Goal: Task Accomplishment & Management: Manage account settings

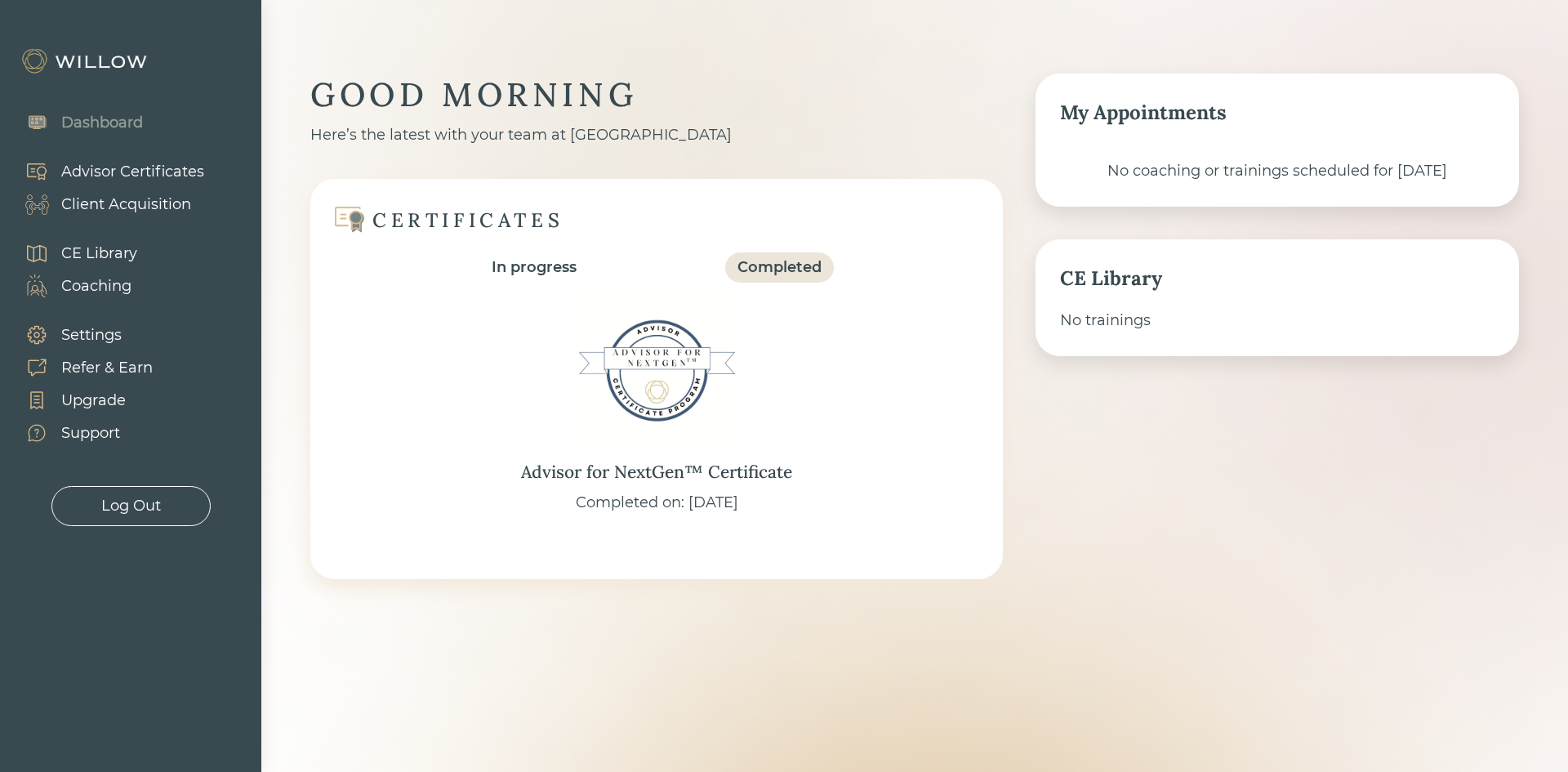
click at [155, 210] on div "Client Acquisition" at bounding box center [126, 204] width 130 height 22
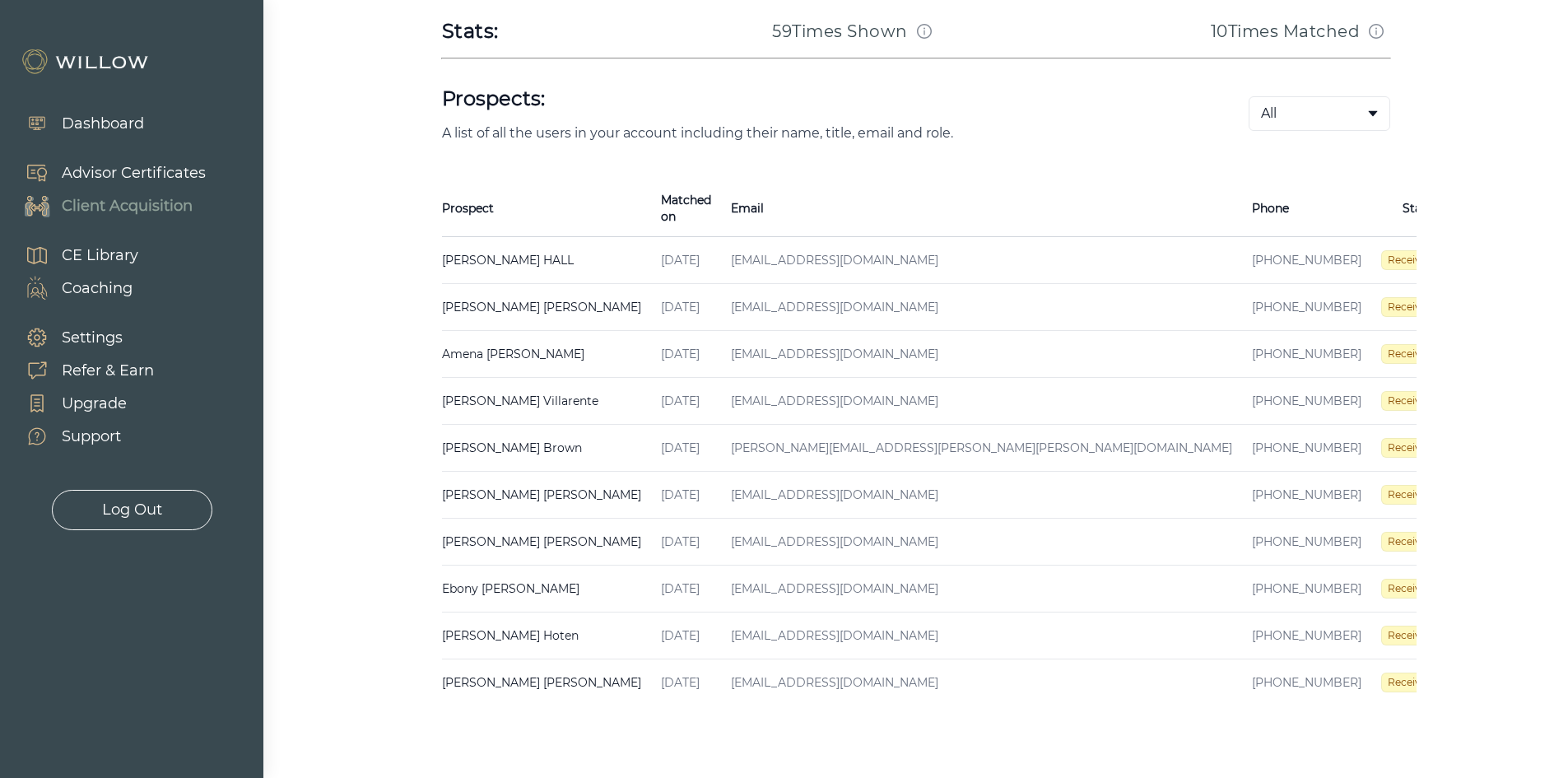
scroll to position [329, 0]
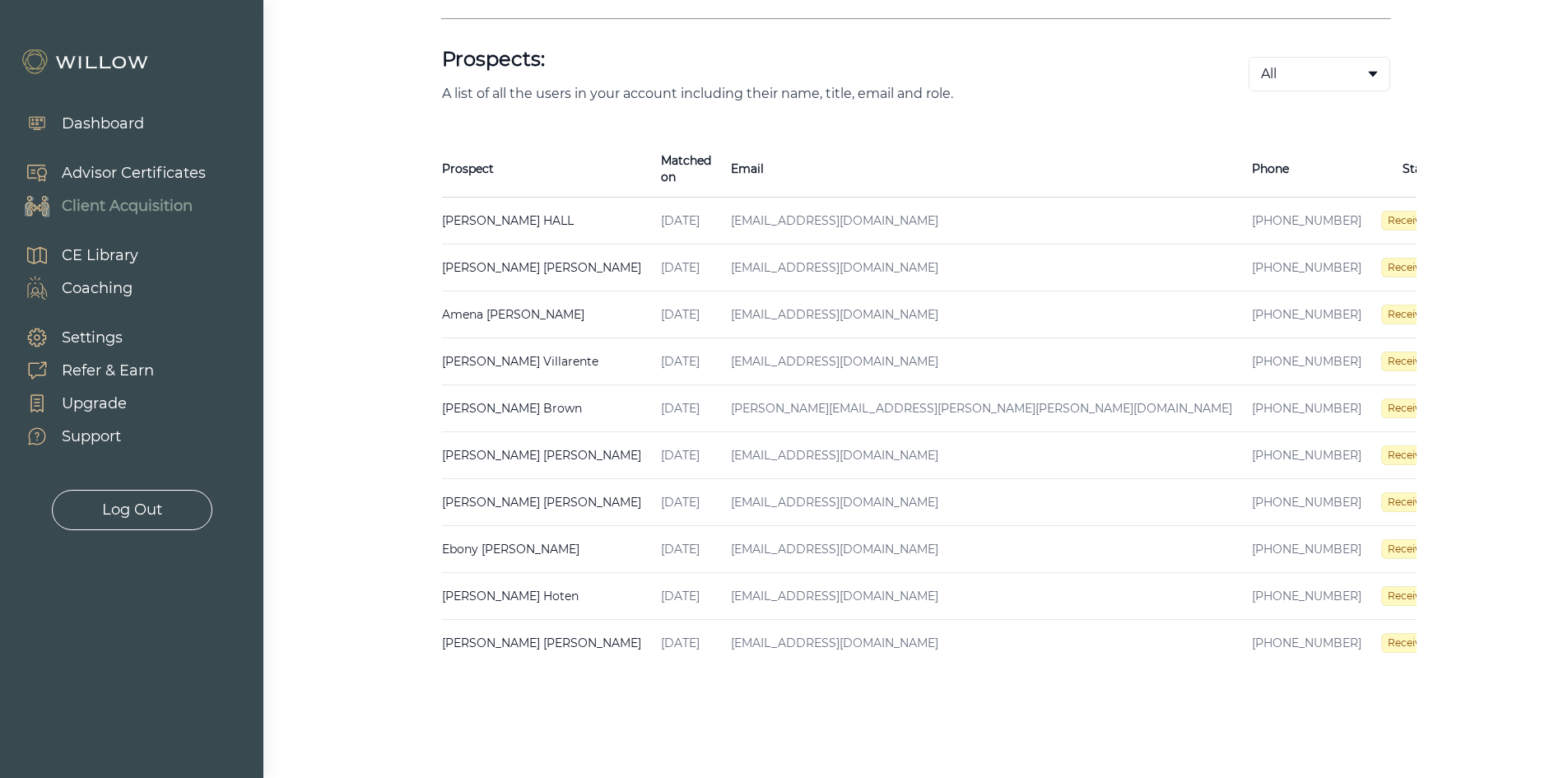
click at [1381, 257] on span "Received" at bounding box center [1410, 267] width 59 height 20
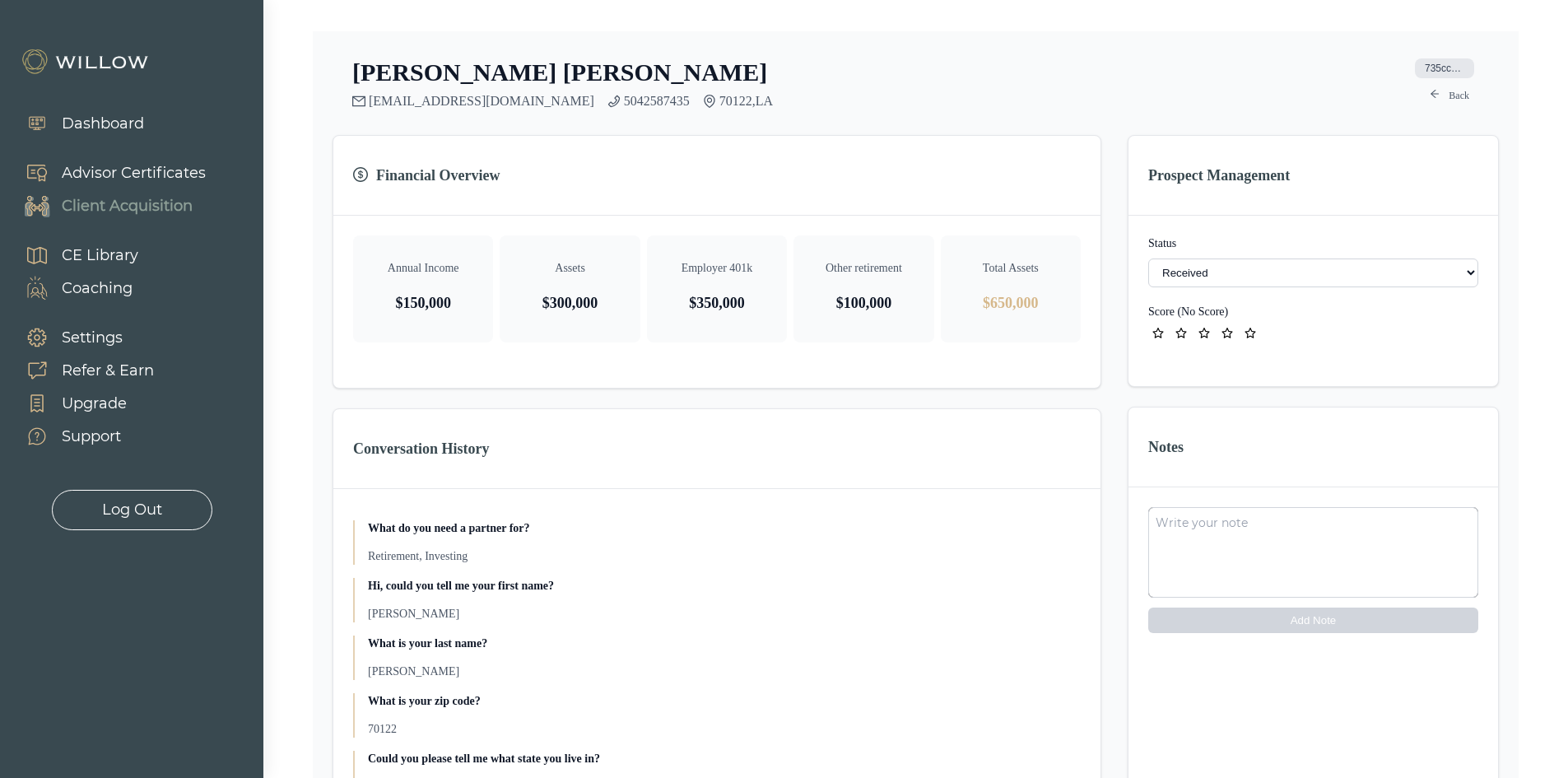
scroll to position [329, 0]
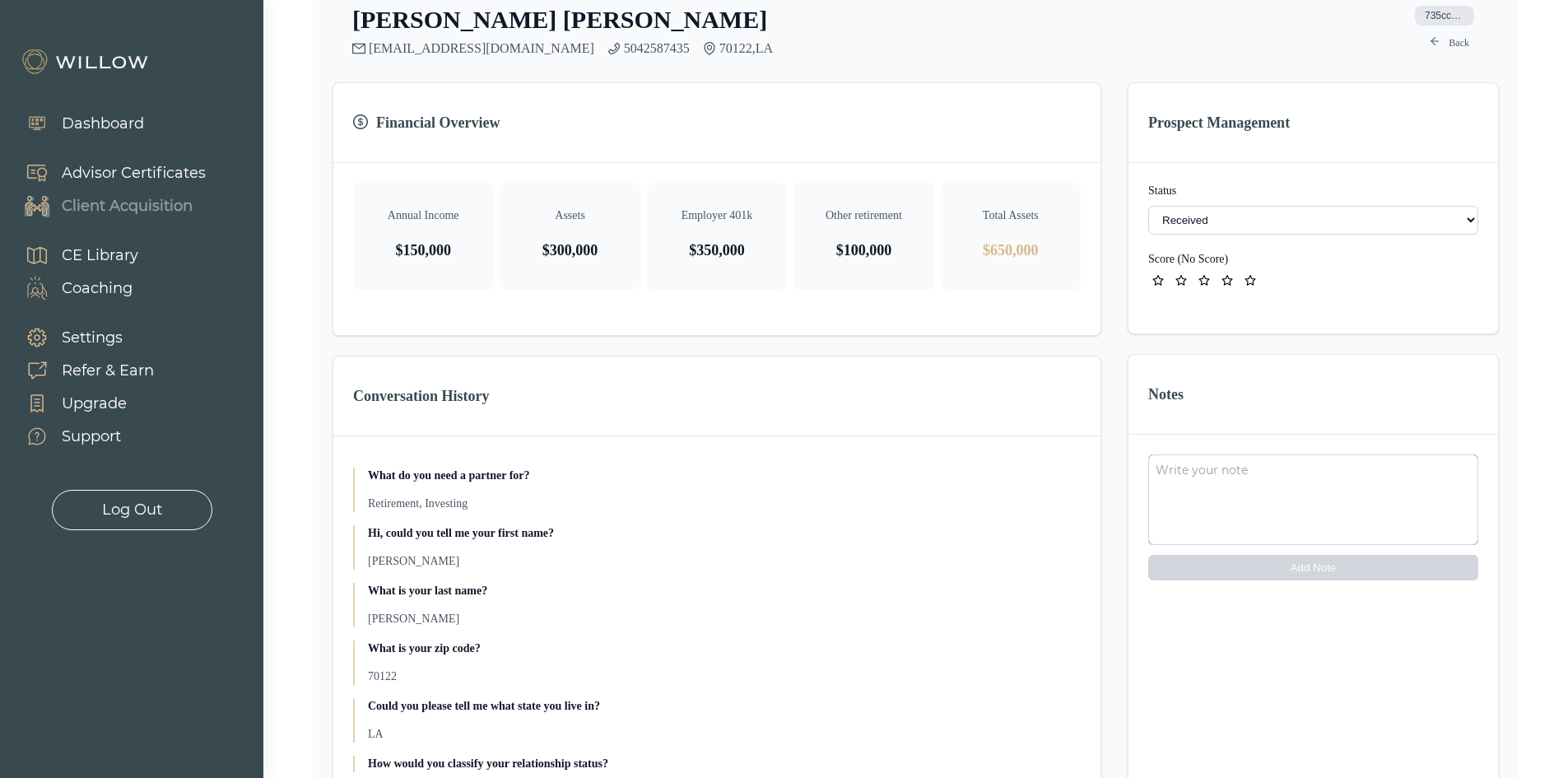
click at [1244, 239] on div "Status - Not ready to move forward No response received Received Won (Matched) …" at bounding box center [1314, 236] width 370 height 148
click at [1244, 231] on select "- Not ready to move forward No response received Received Won (Matched) Bad lea…" at bounding box center [1313, 219] width 330 height 29
select select "12"
click at [1240, 213] on select "- Not ready to move forward No response received Received Won (Matched) Bad lea…" at bounding box center [1313, 219] width 330 height 29
select select "12"
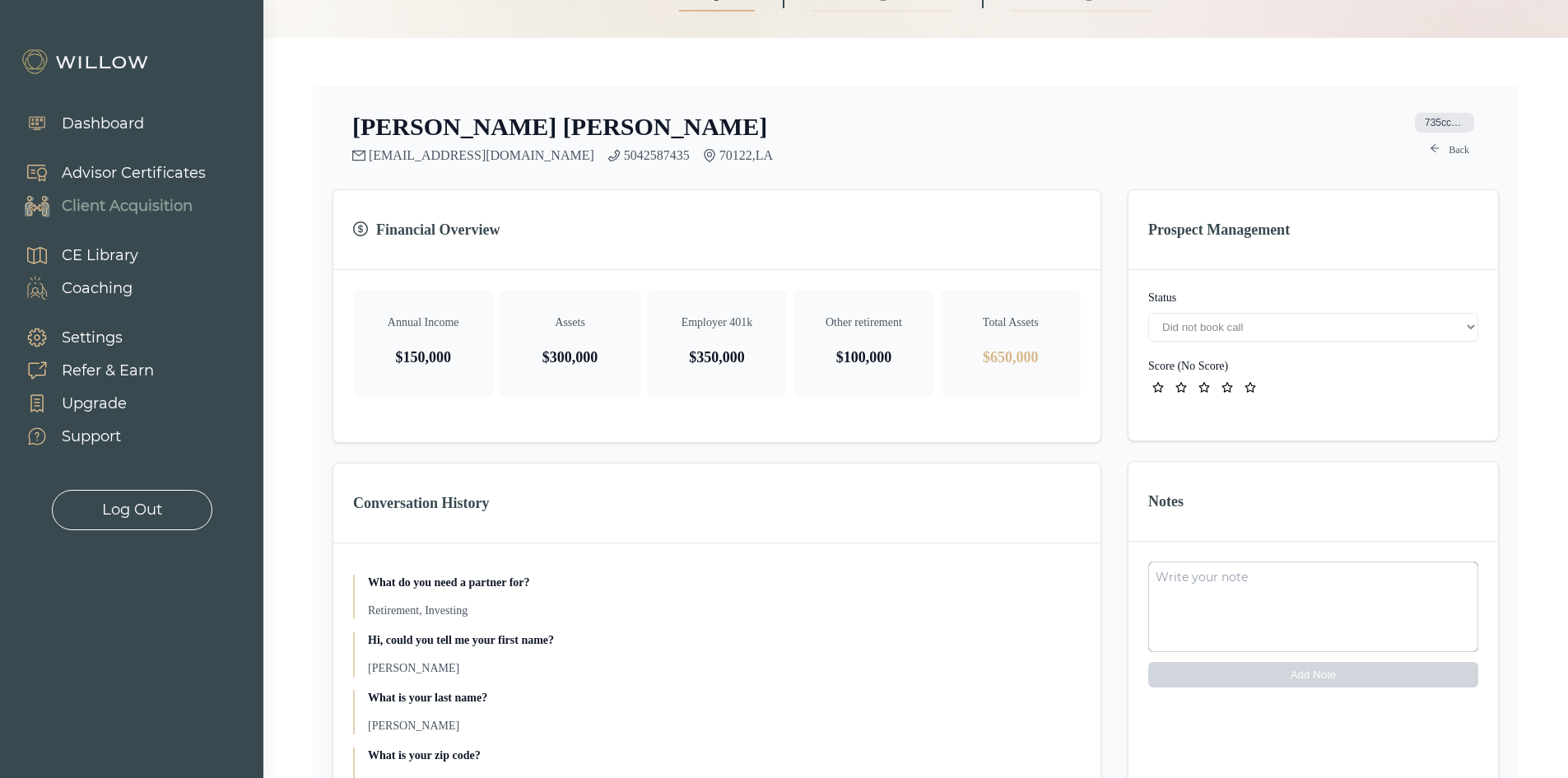
scroll to position [83, 0]
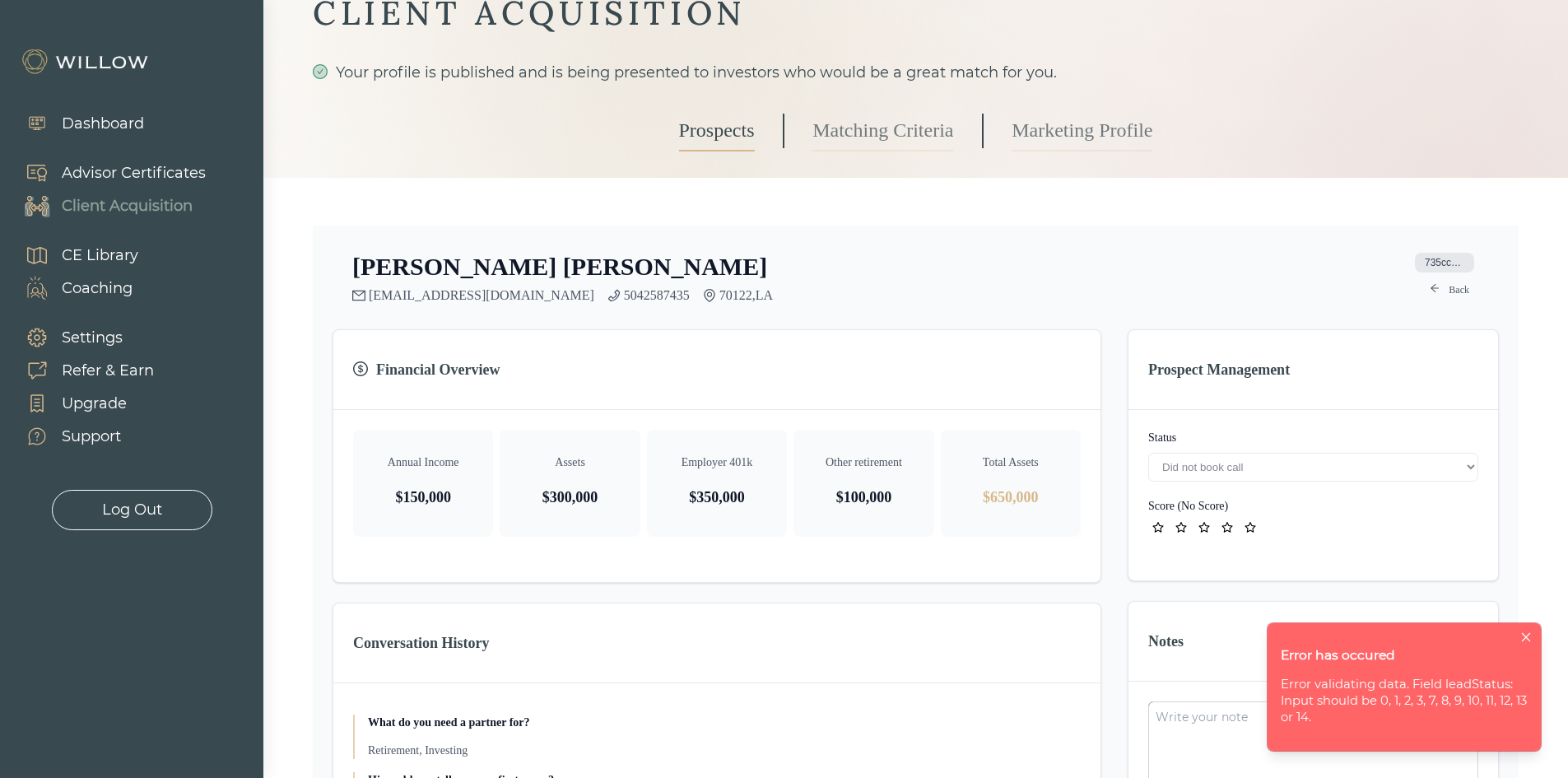
click at [713, 153] on div "Prospects Matching Criteria Marketing Profile" at bounding box center [916, 131] width 475 height 94
click at [712, 143] on link "Prospects" at bounding box center [717, 131] width 76 height 41
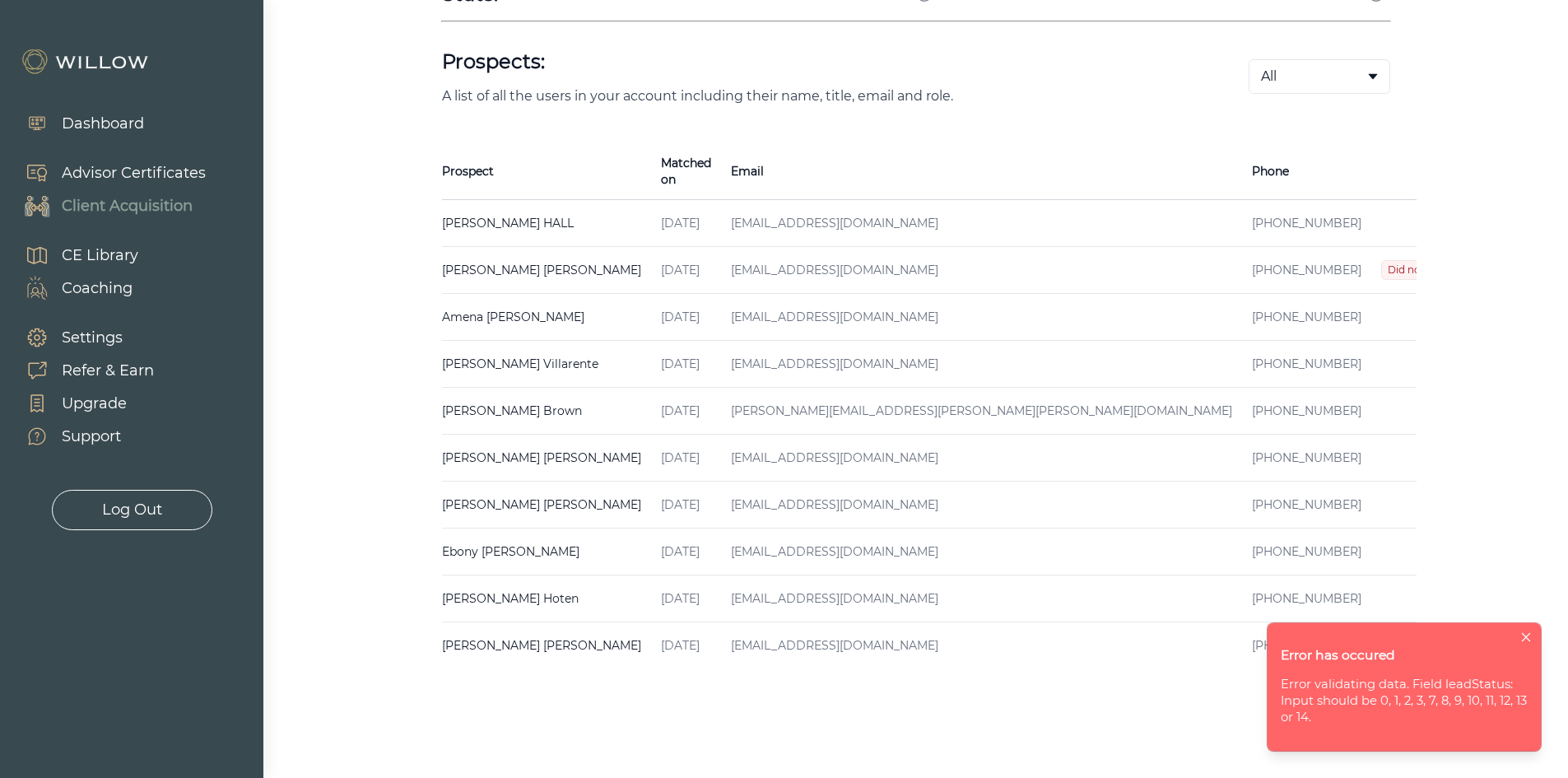
scroll to position [329, 0]
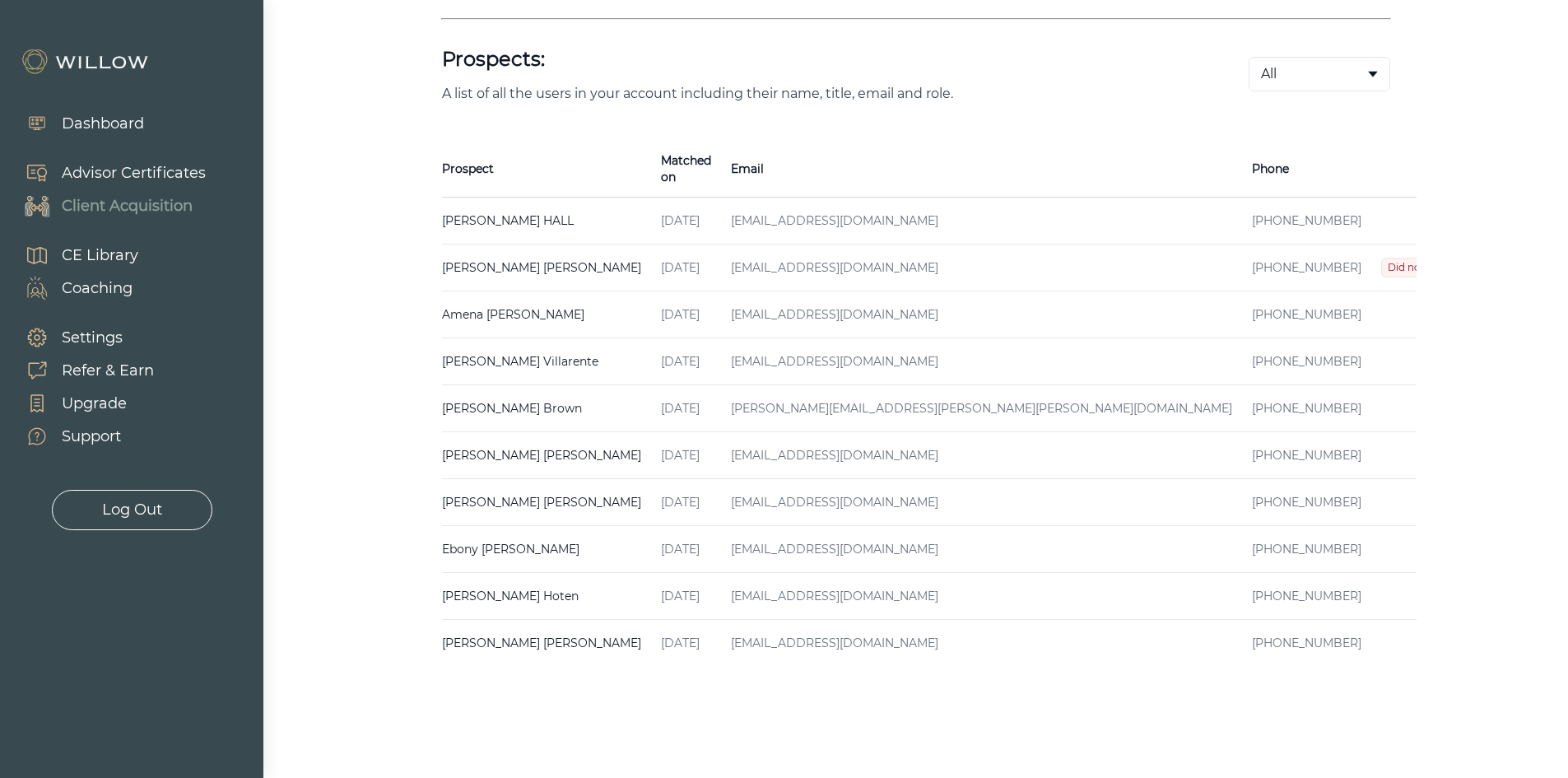
click at [1381, 257] on span "Did not book call" at bounding box center [1430, 267] width 97 height 20
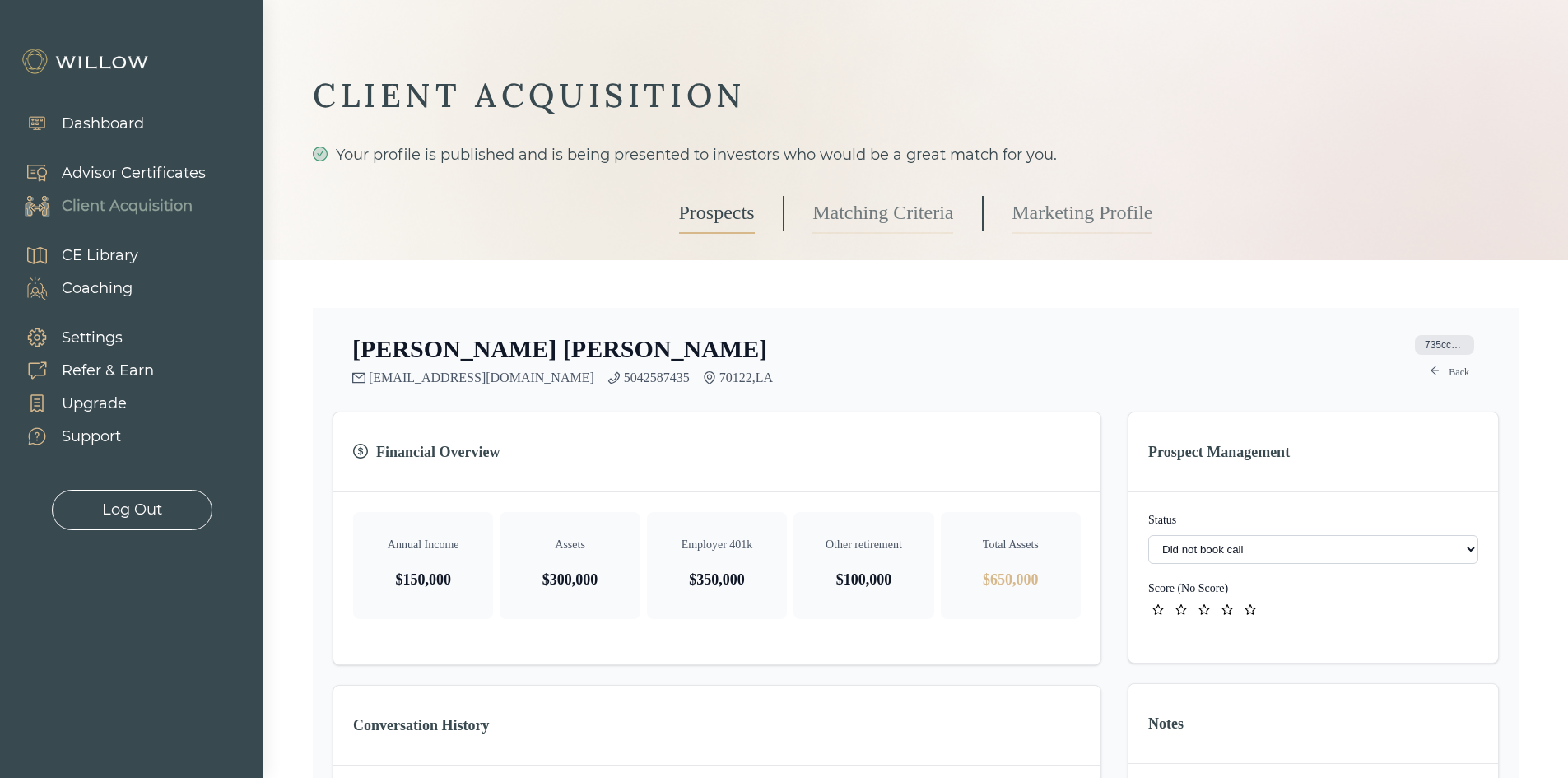
click at [1317, 539] on select "- Not ready to move forward No response received Received Won (Matched) Bad lea…" at bounding box center [1313, 549] width 330 height 29
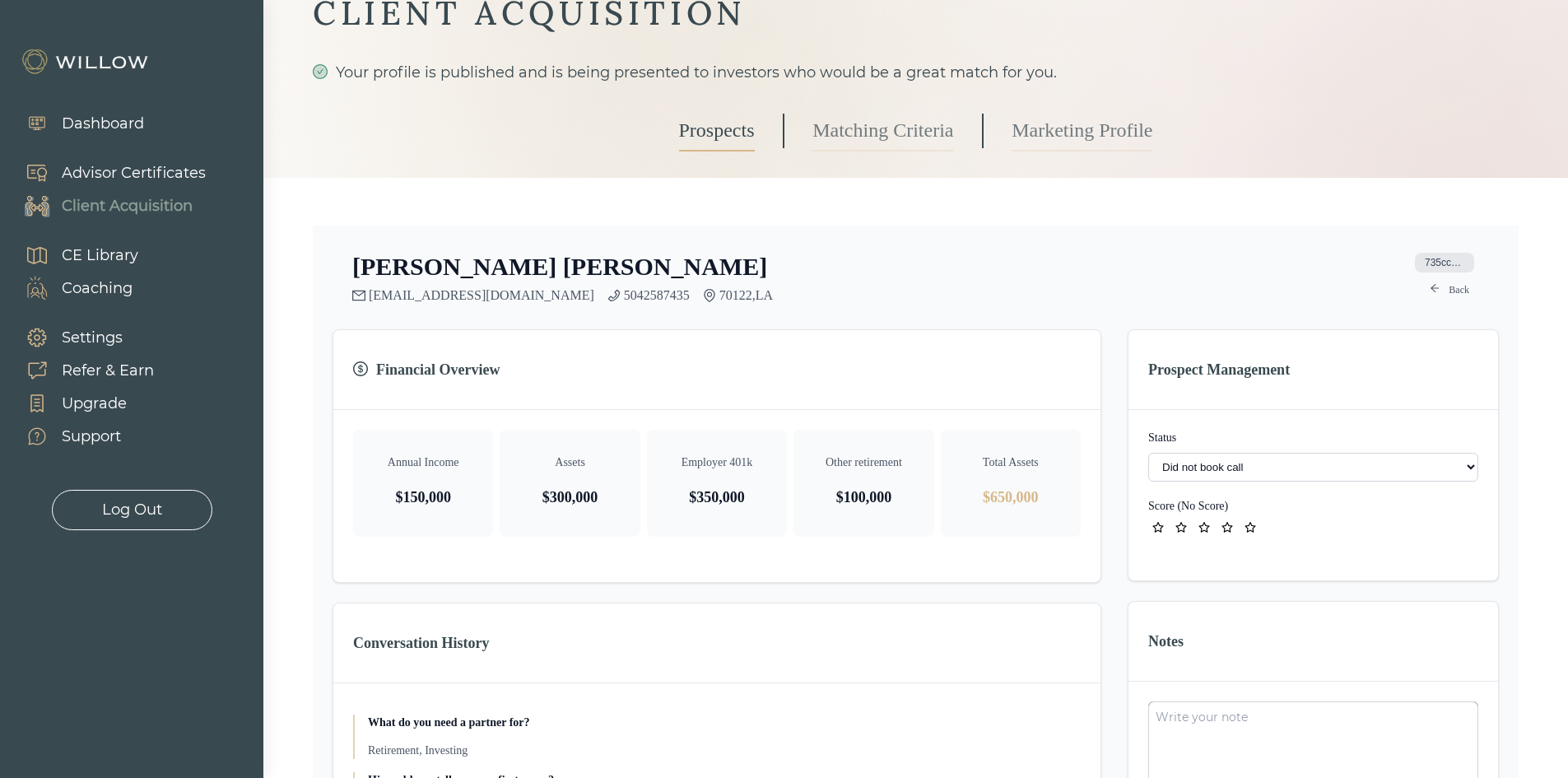
click at [1292, 462] on select "- Not ready to move forward No response received Received Won (Matched) Bad lea…" at bounding box center [1313, 467] width 330 height 29
select select "2"
click at [1128, 601] on div "Prospect Management Status - Not ready to move forward No response received Rec…" at bounding box center [1314, 697] width 371 height 736
click at [687, 146] on link "Prospects" at bounding box center [717, 131] width 76 height 41
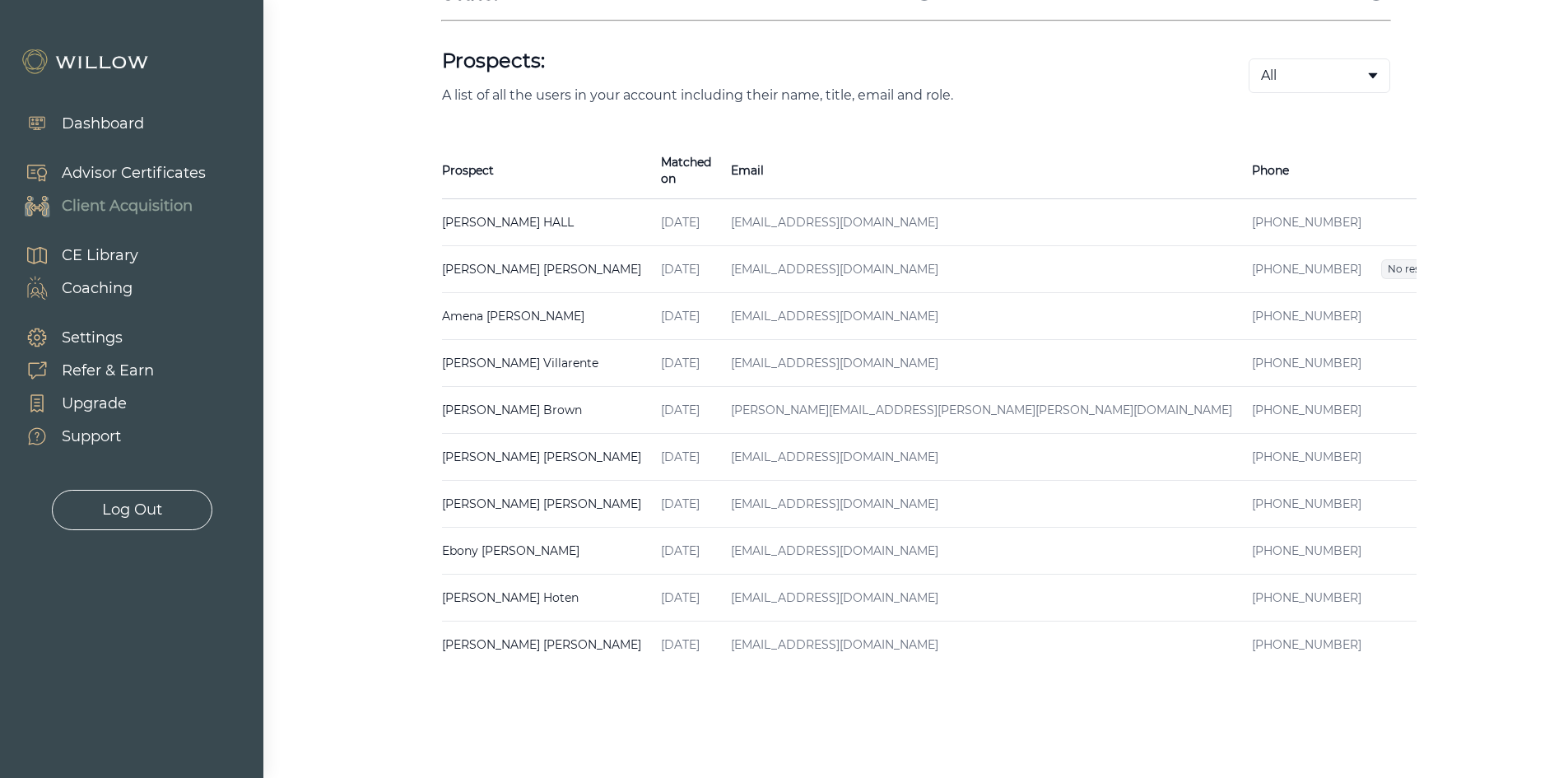
scroll to position [329, 0]
click at [1443, 210] on span "Received" at bounding box center [1472, 220] width 59 height 20
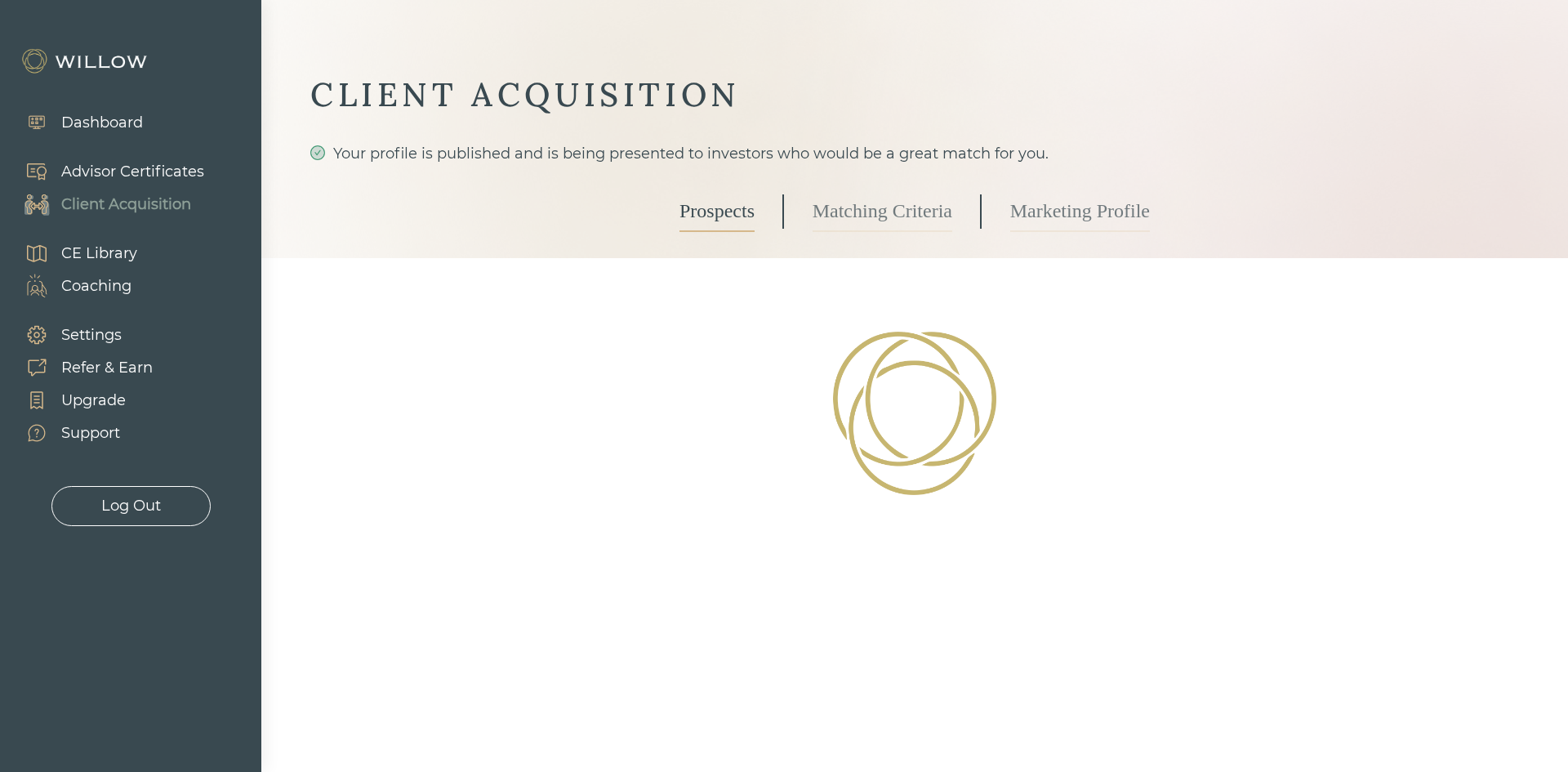
select select "3"
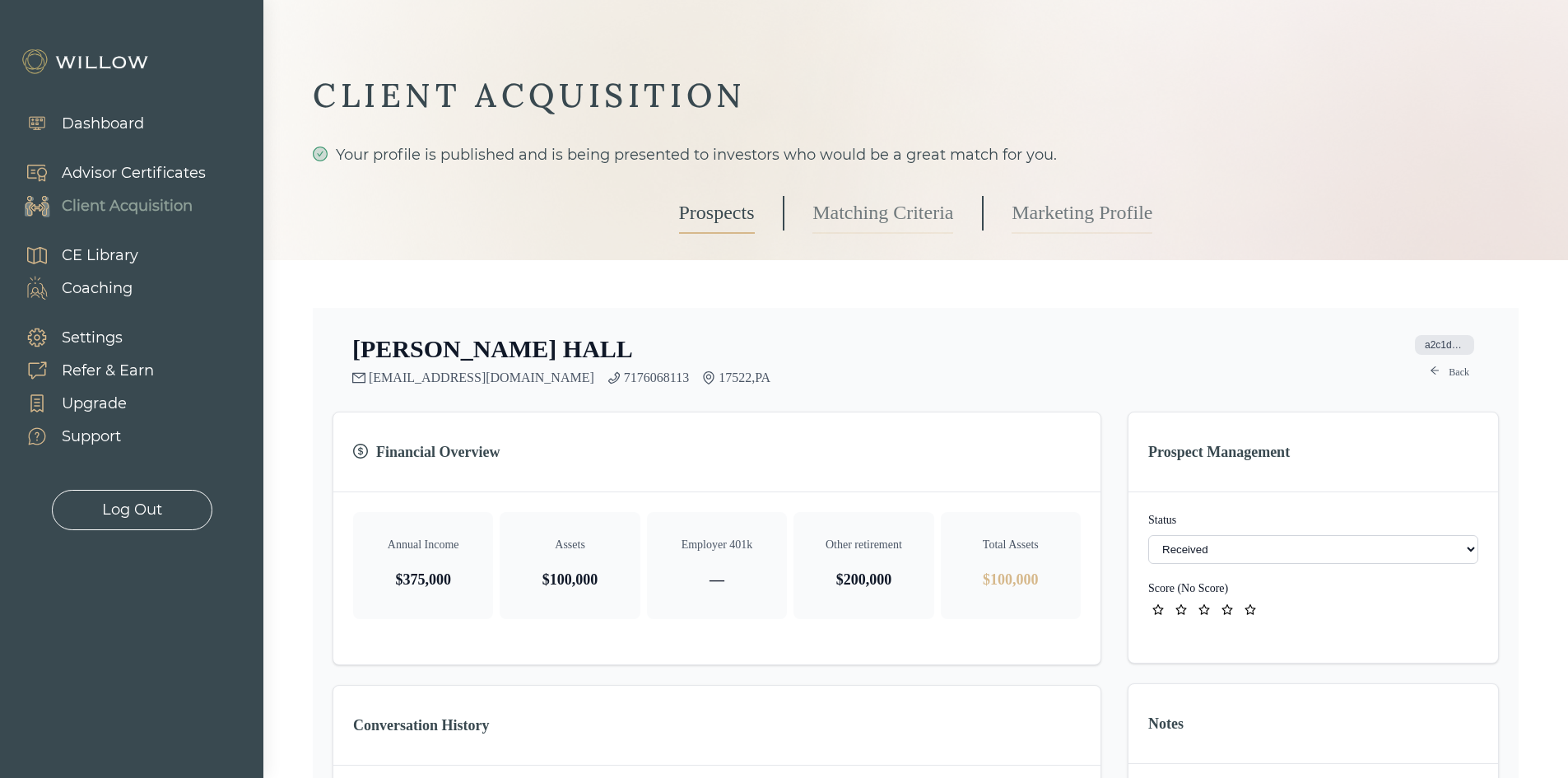
click at [1186, 550] on select "- Not ready to move forward No response received Received Won (Matched) Bad lea…" at bounding box center [1313, 549] width 330 height 29
drag, startPoint x: 702, startPoint y: 214, endPoint x: 719, endPoint y: 214, distance: 17.0
click at [702, 214] on link "Prospects" at bounding box center [717, 213] width 76 height 41
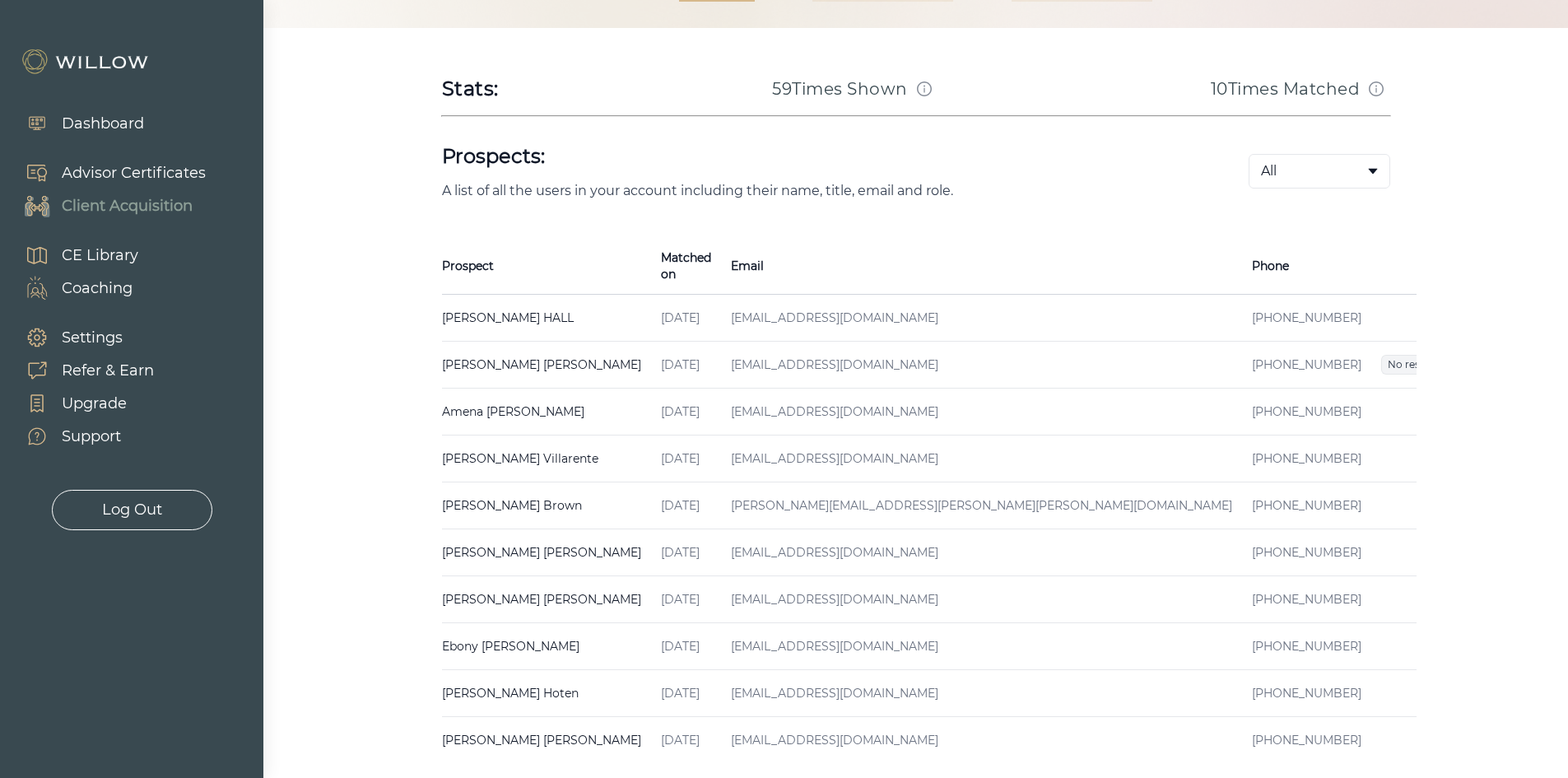
scroll to position [247, 0]
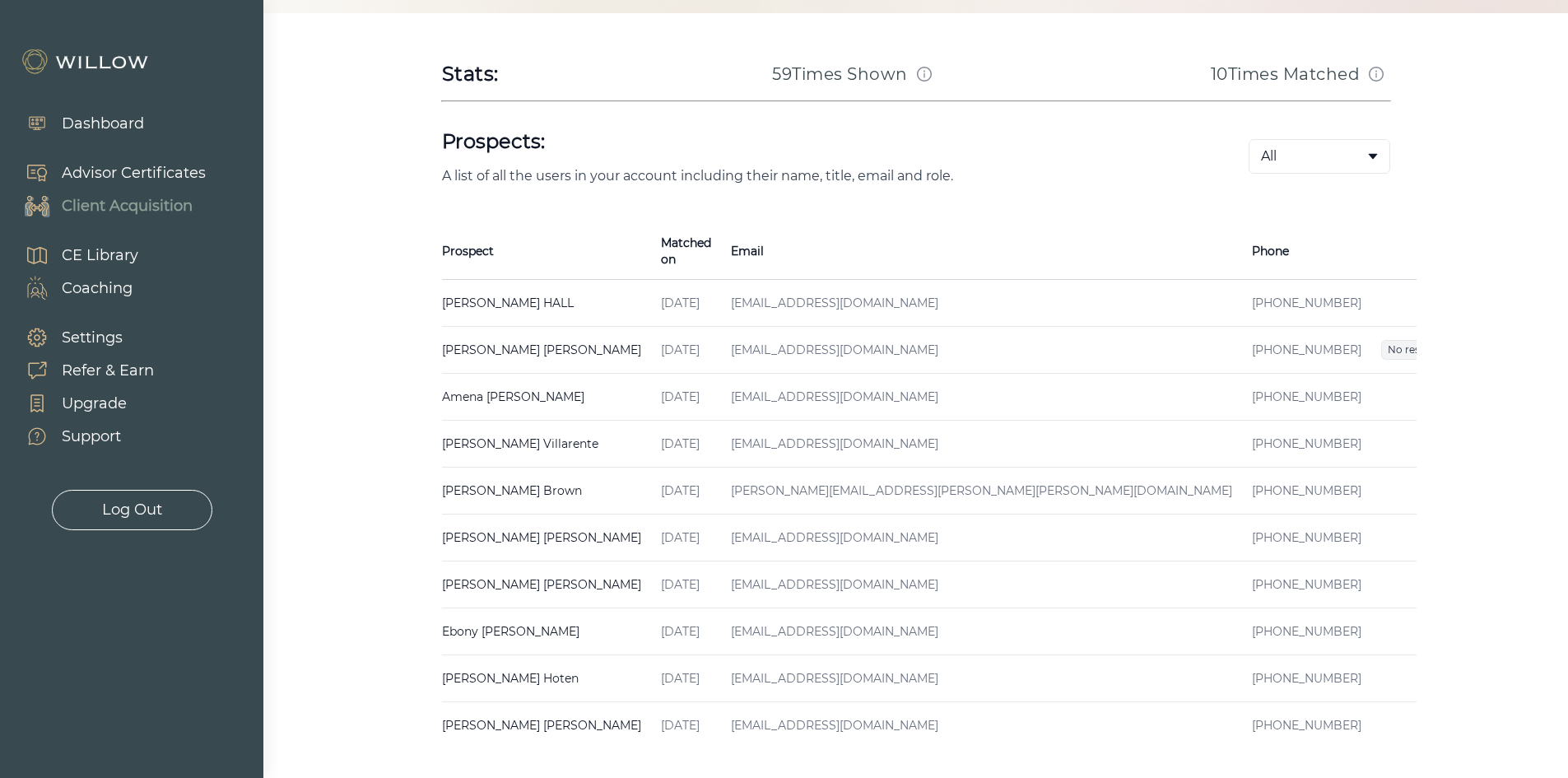
click at [1443, 387] on span "Received" at bounding box center [1472, 397] width 59 height 20
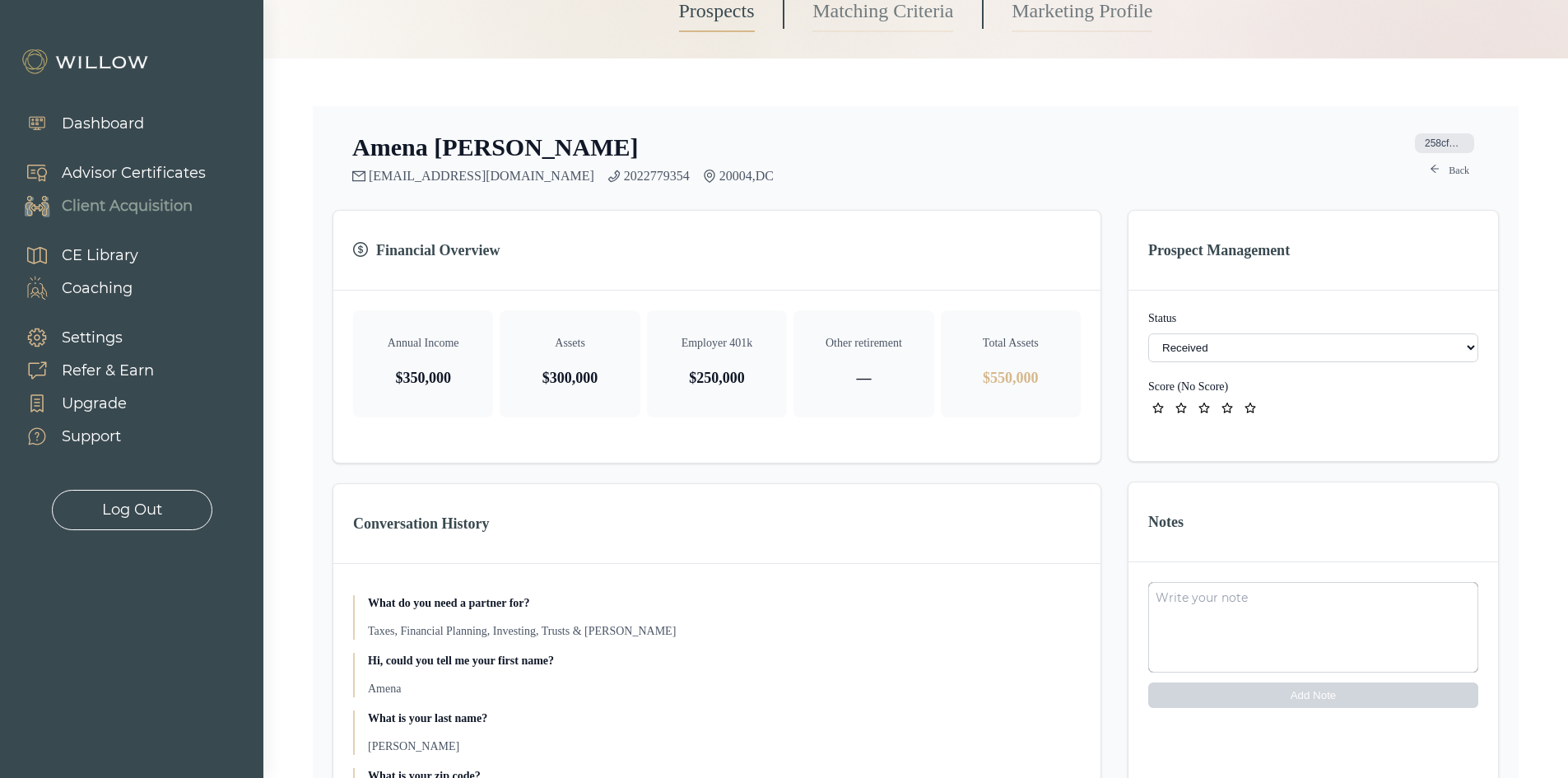
scroll to position [164, 0]
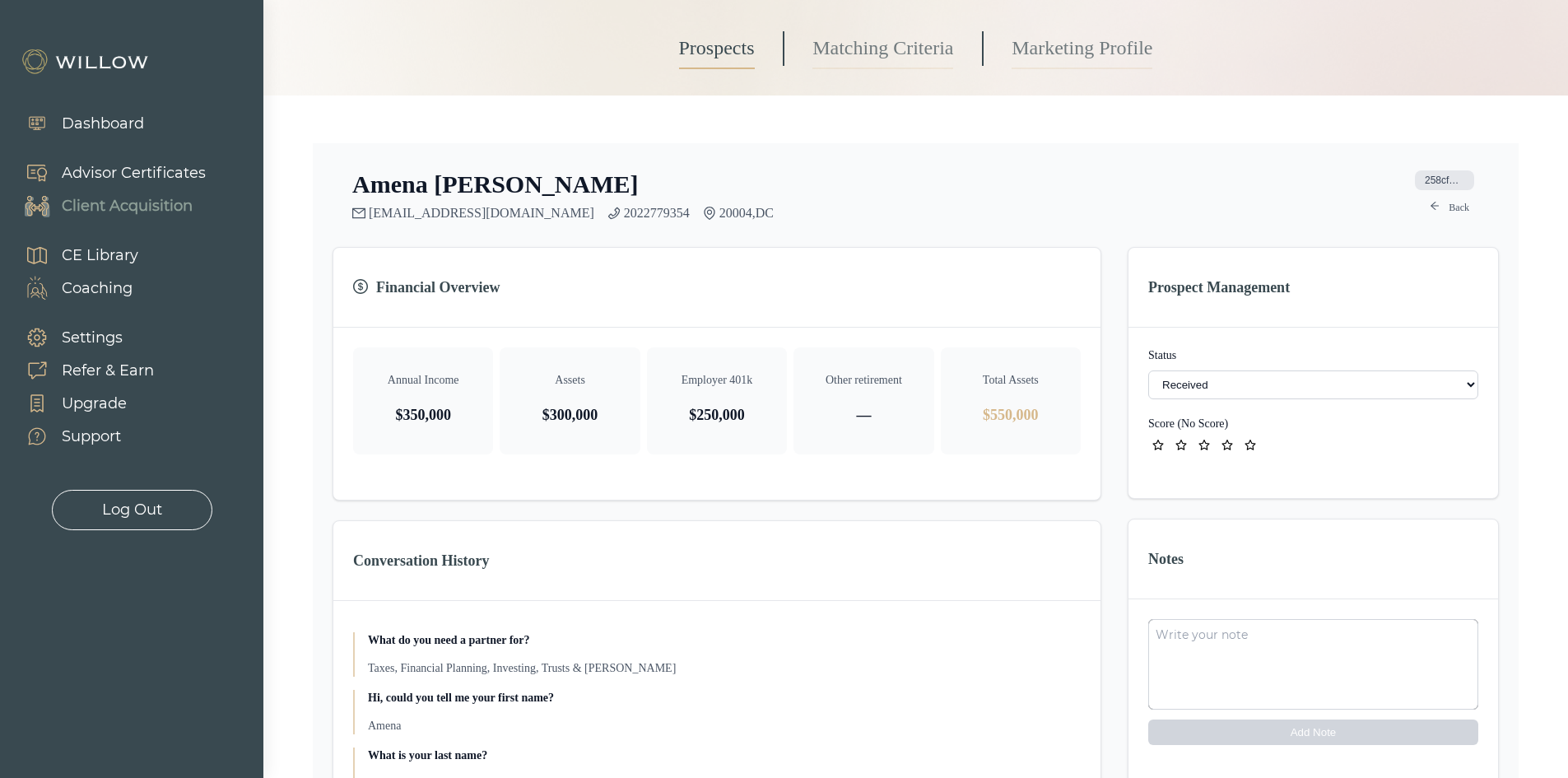
click at [1332, 389] on select "- Not ready to move forward No response received Received Won (Matched) Bad lea…" at bounding box center [1313, 384] width 330 height 29
select select "2"
click at [702, 64] on link "Prospects" at bounding box center [717, 49] width 76 height 41
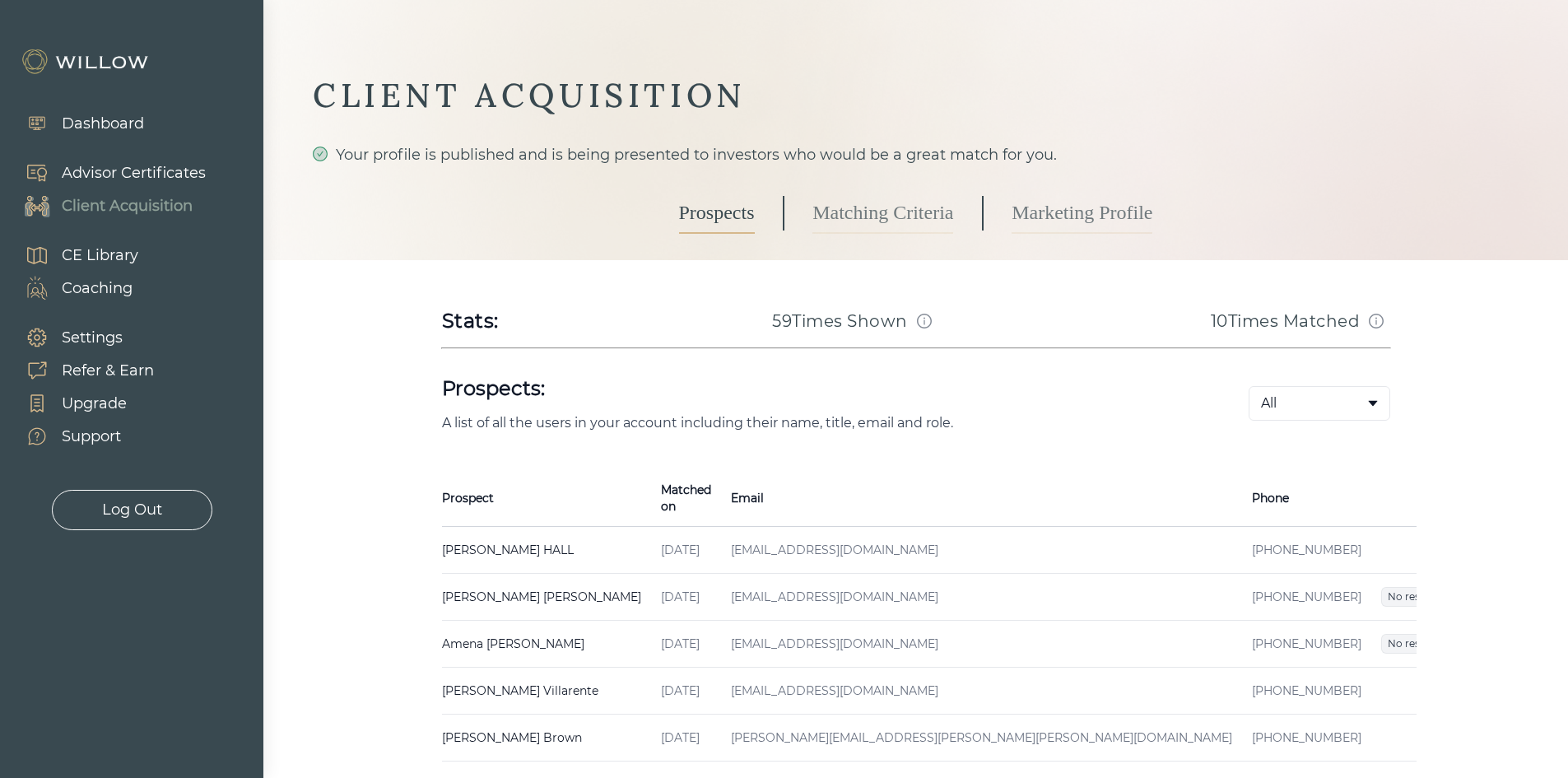
click at [930, 625] on td "[EMAIL_ADDRESS][DOMAIN_NAME]" at bounding box center [981, 644] width 521 height 47
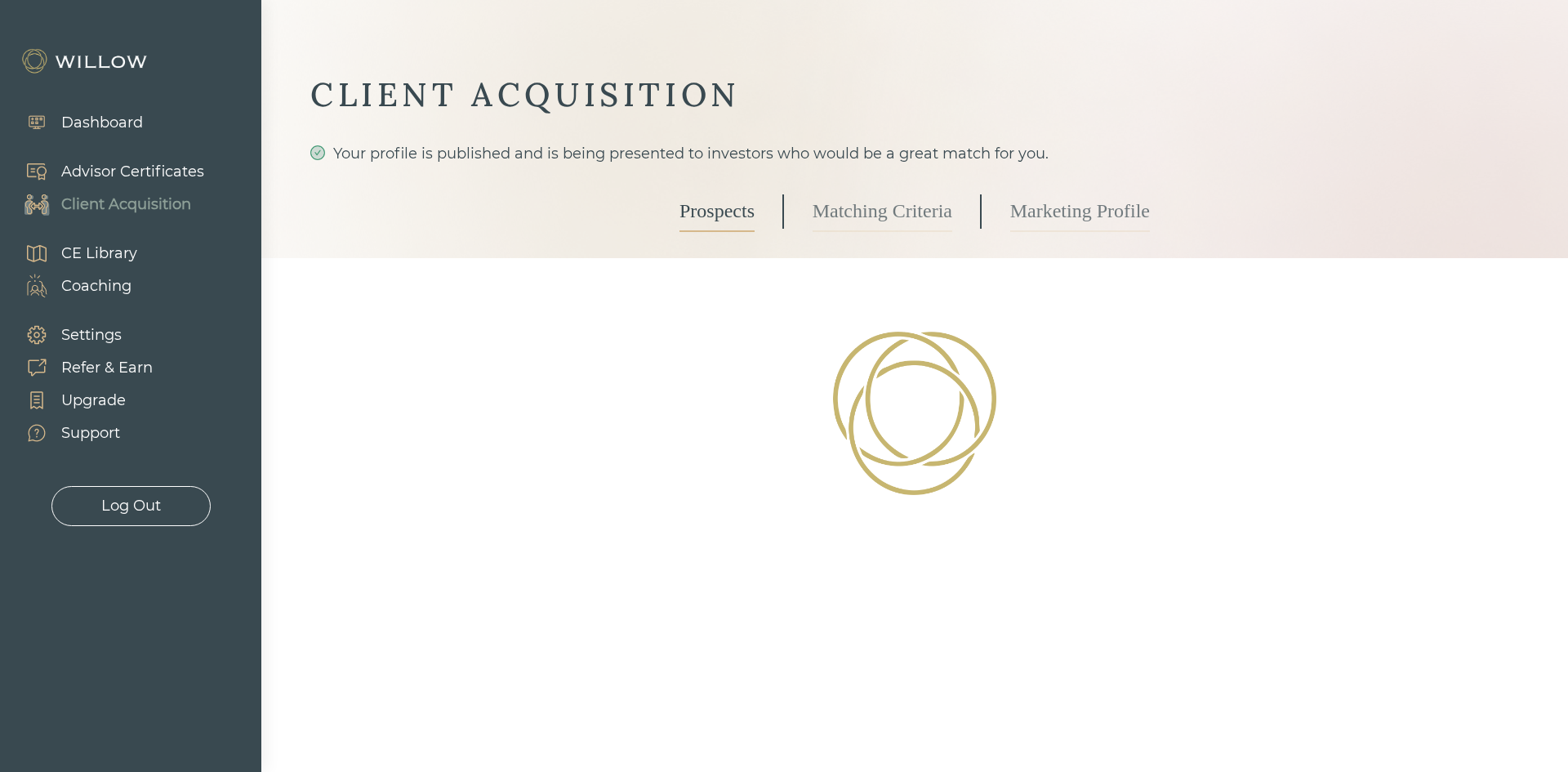
select select "2"
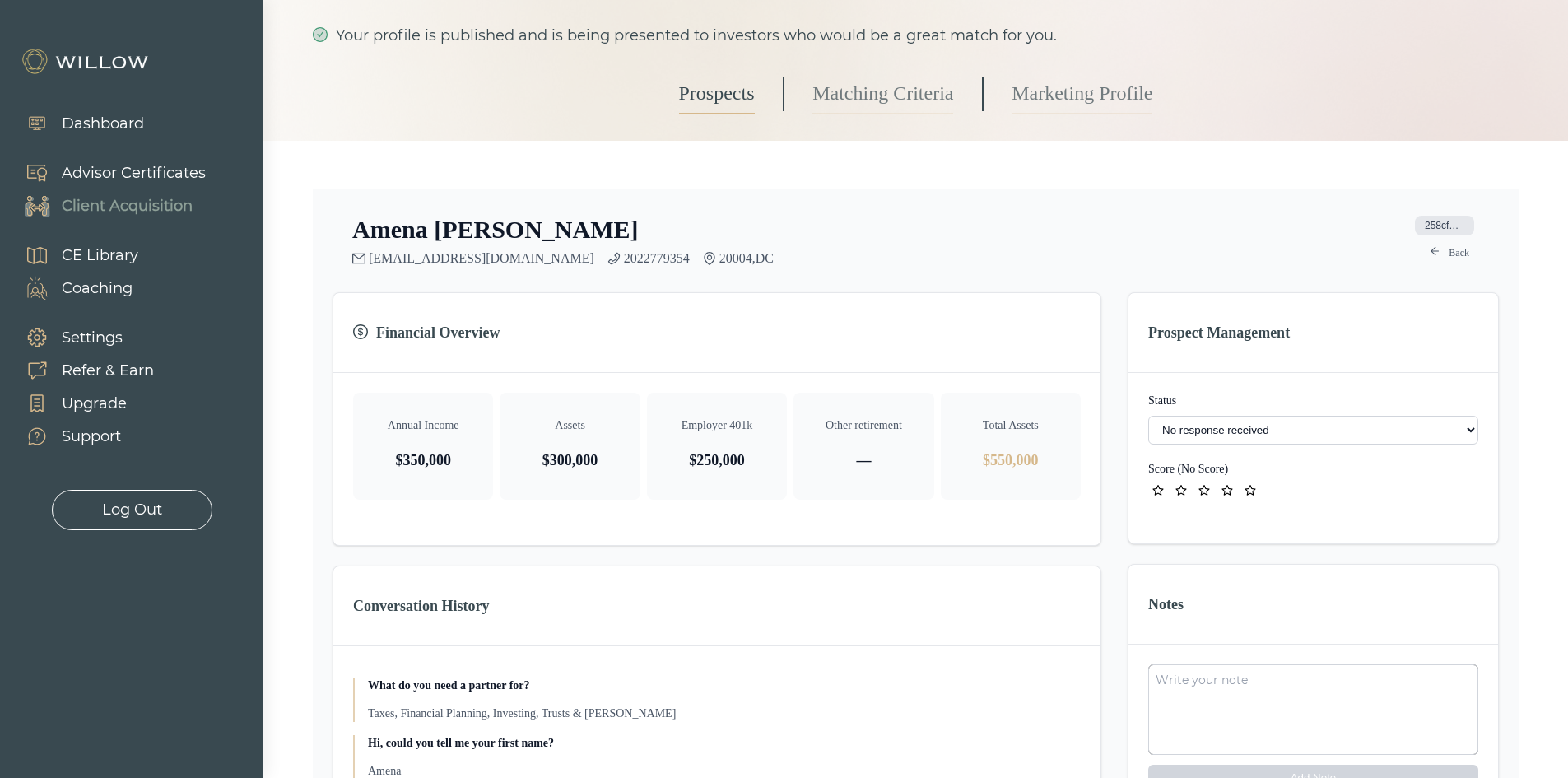
scroll to position [83, 0]
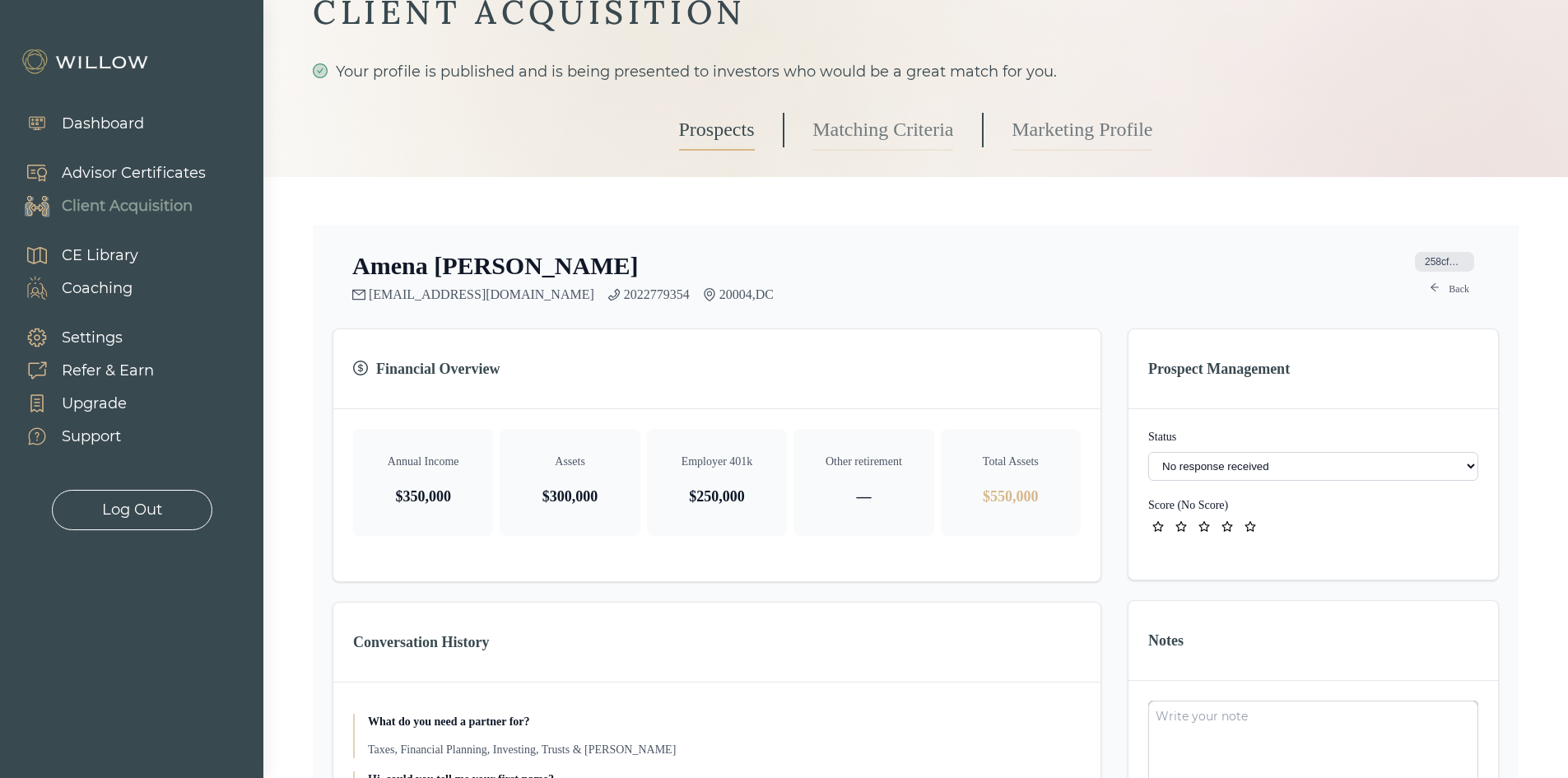
click at [718, 120] on link "Prospects" at bounding box center [717, 130] width 76 height 41
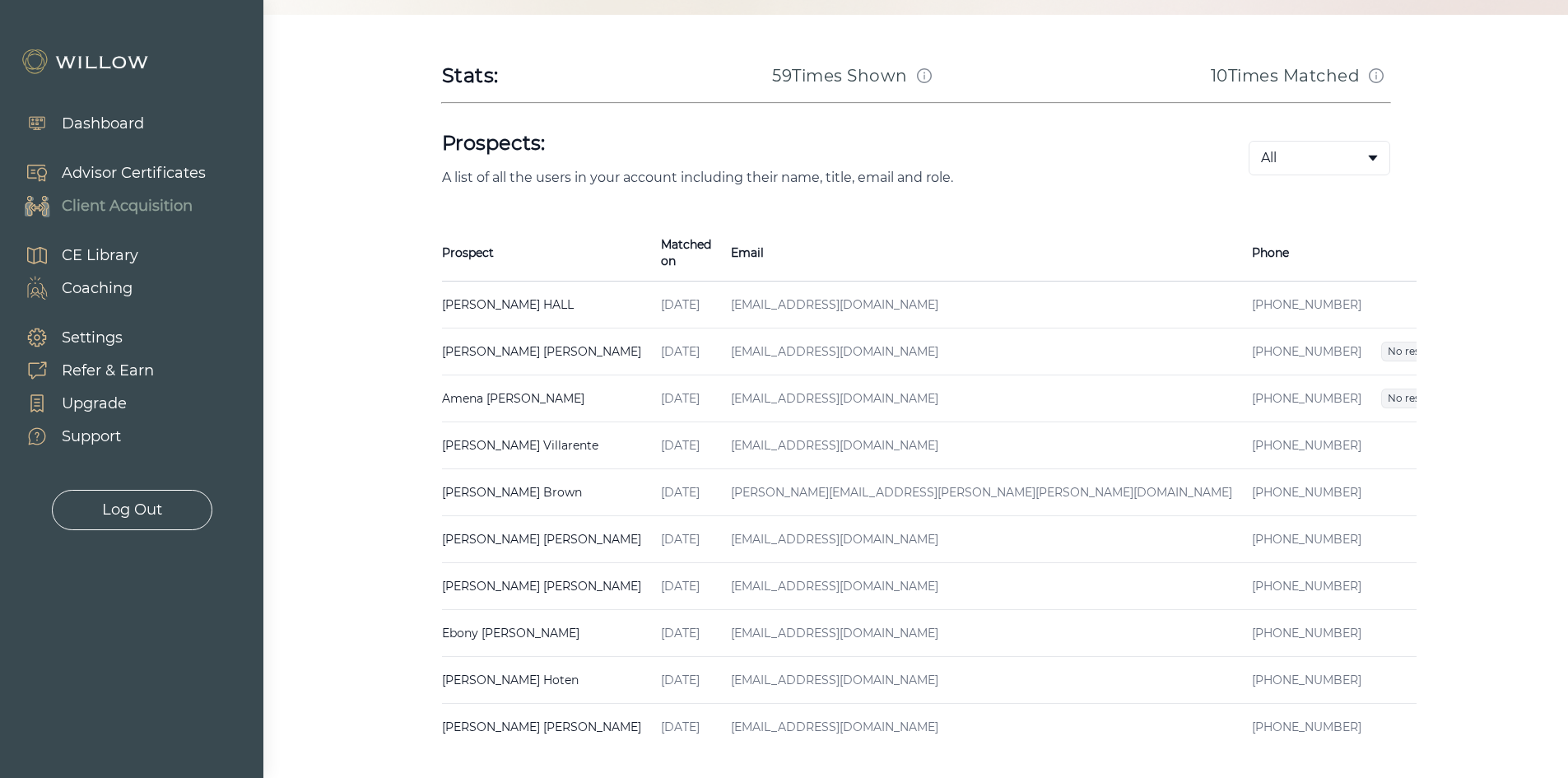
scroll to position [329, 0]
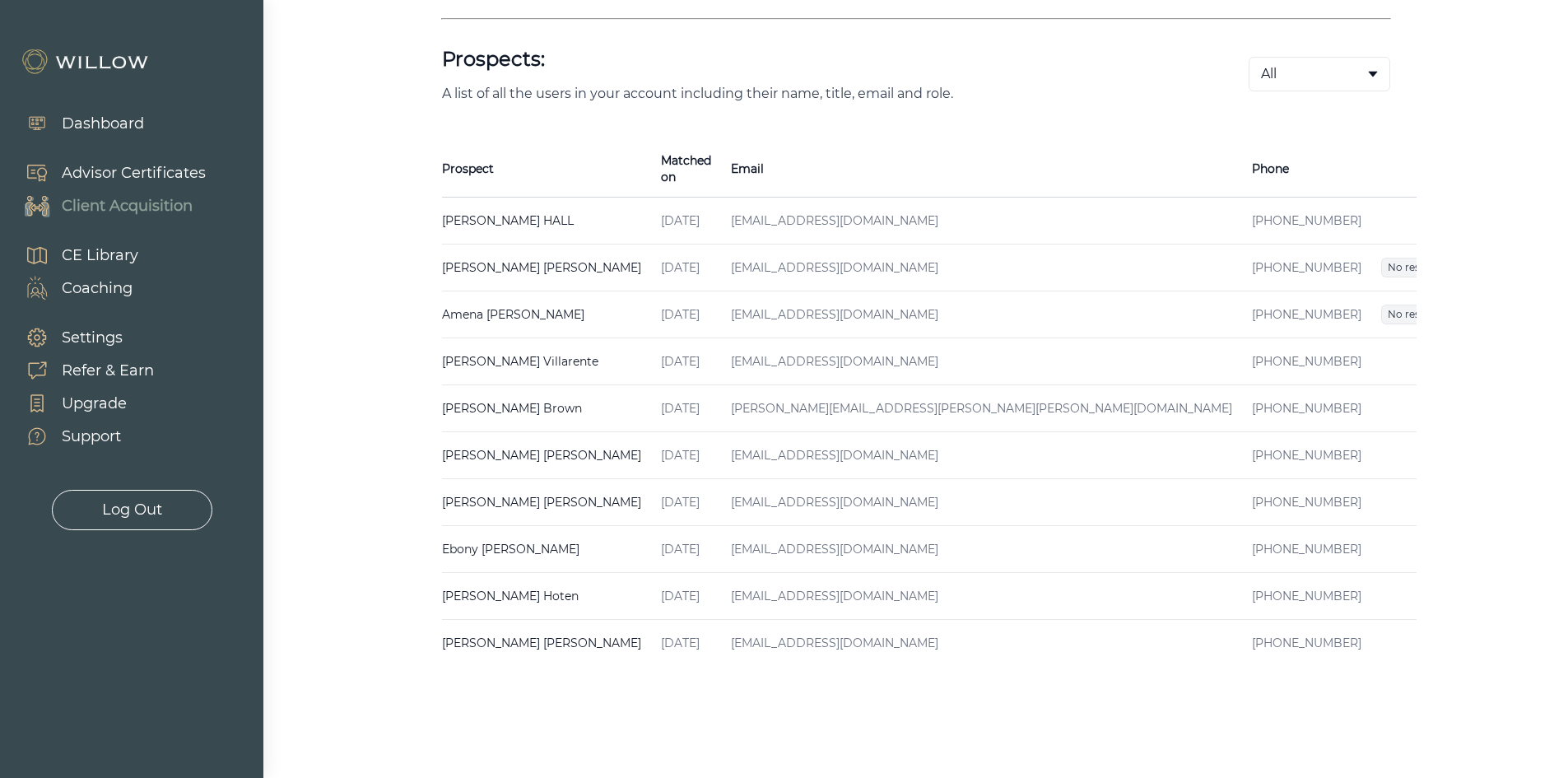
click at [1443, 351] on span "Received" at bounding box center [1472, 361] width 59 height 20
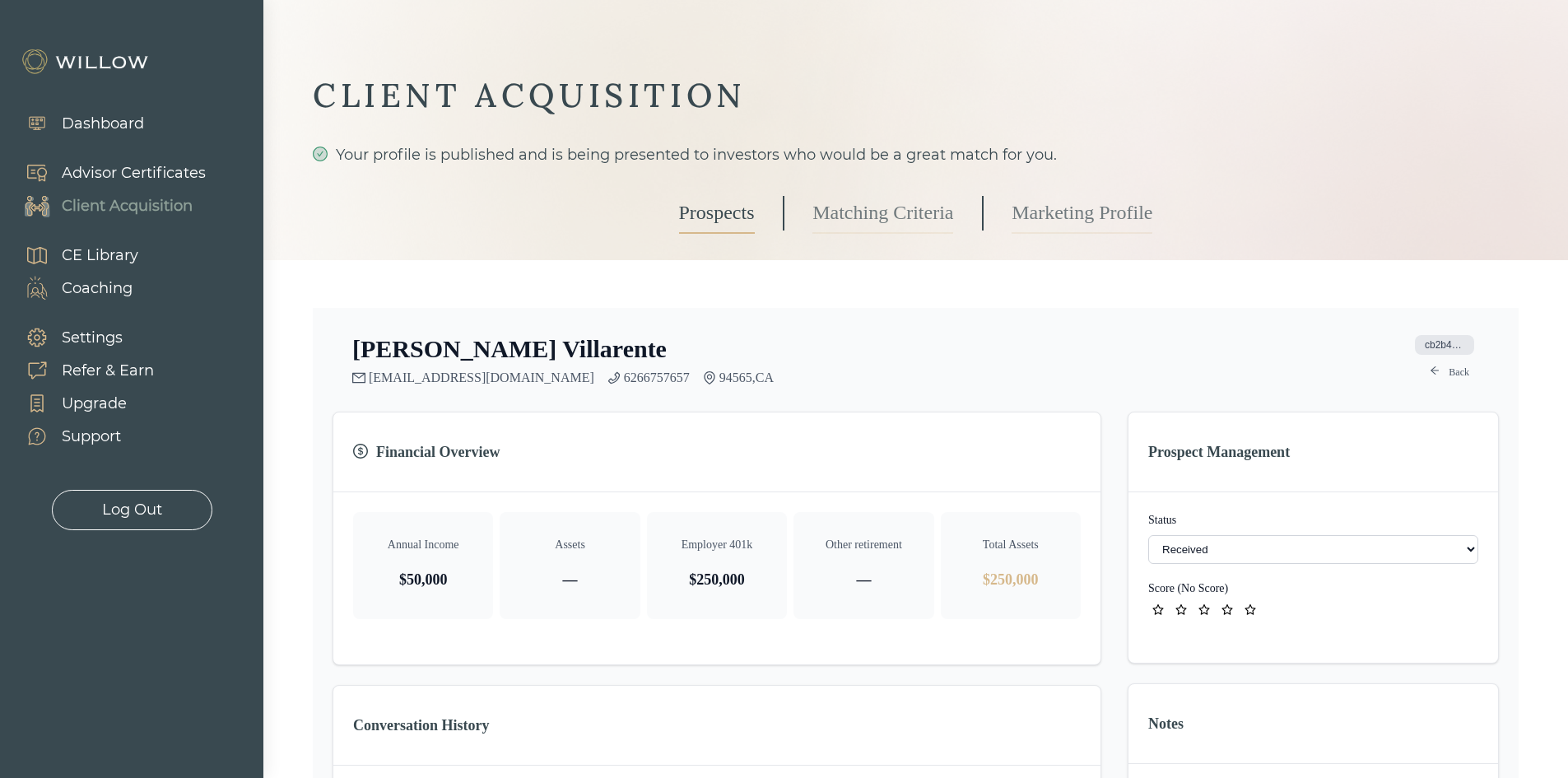
click at [1183, 545] on select "- Not ready to move forward No response received Received Won (Matched) Bad lea…" at bounding box center [1313, 549] width 330 height 29
select select "2"
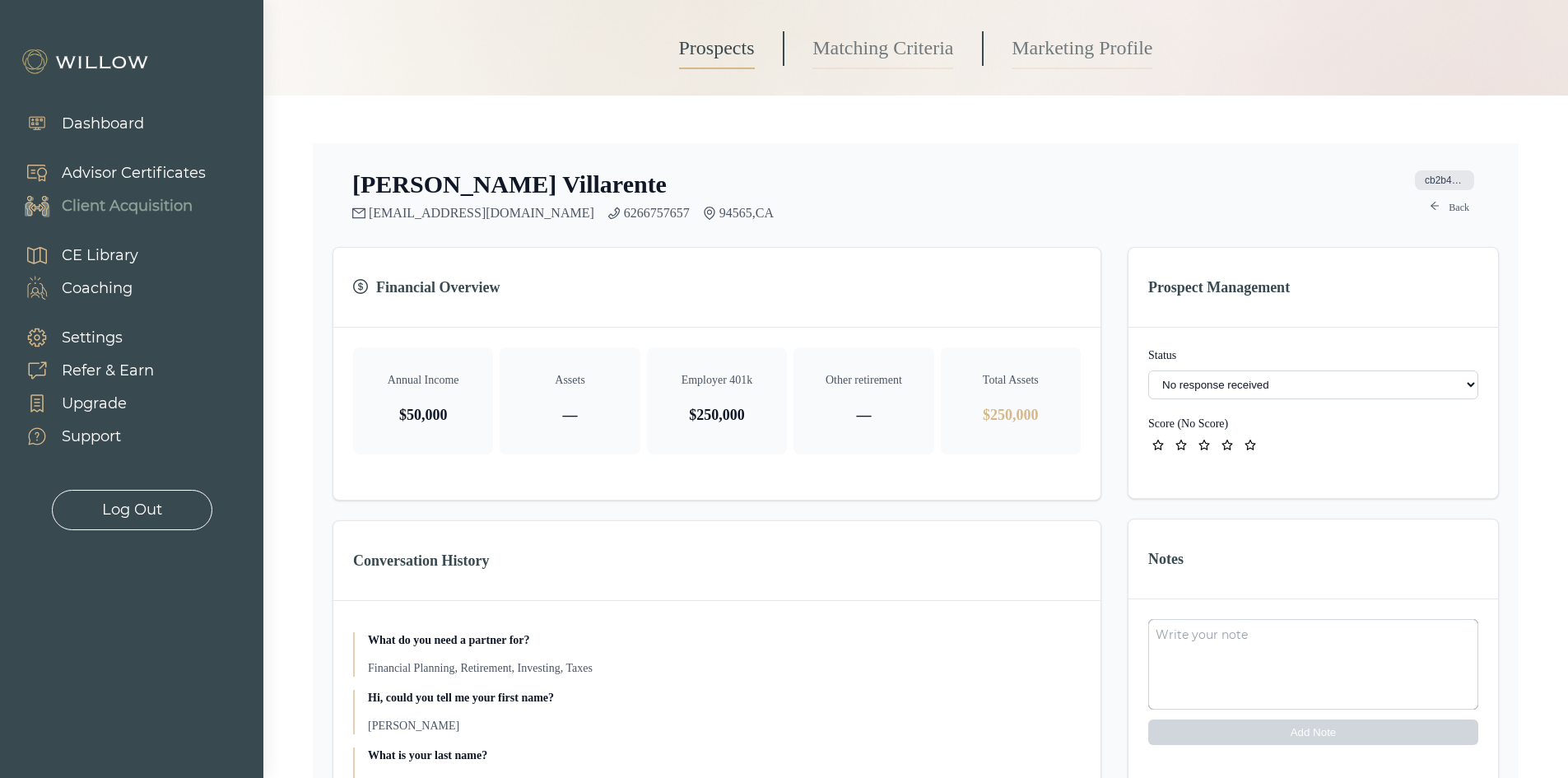
scroll to position [83, 0]
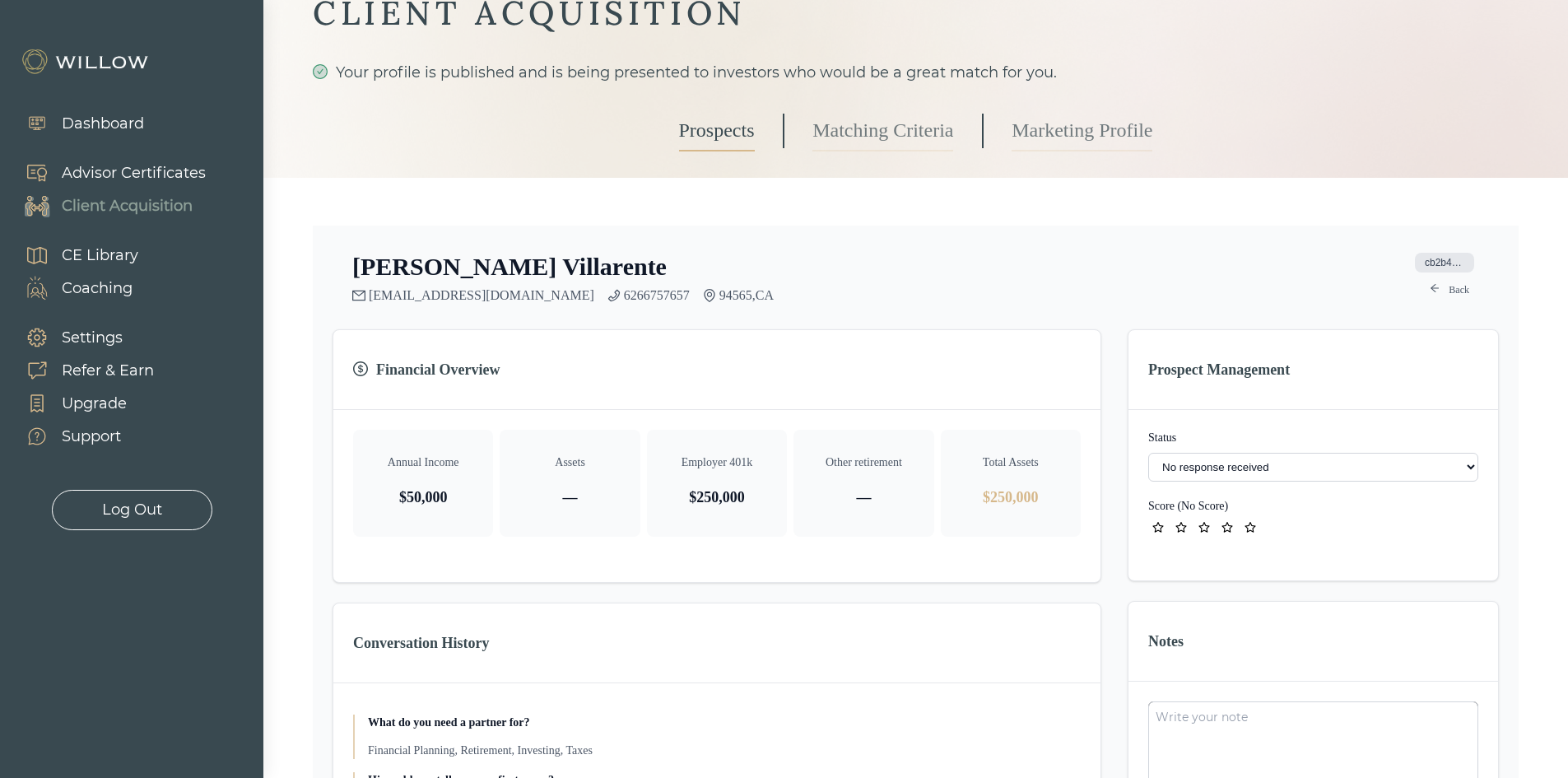
click at [693, 148] on link "Prospects" at bounding box center [717, 131] width 76 height 41
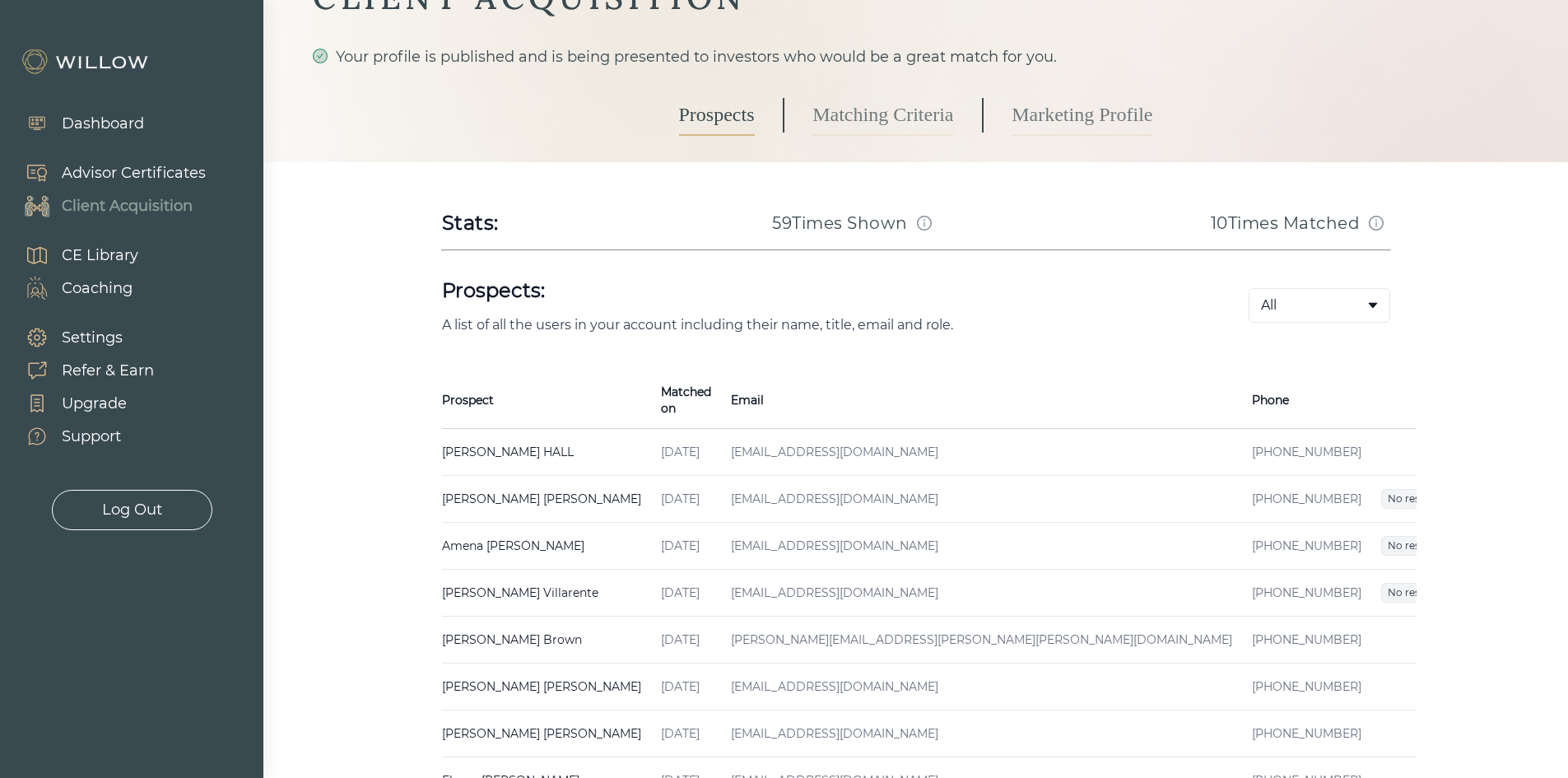
scroll to position [247, 0]
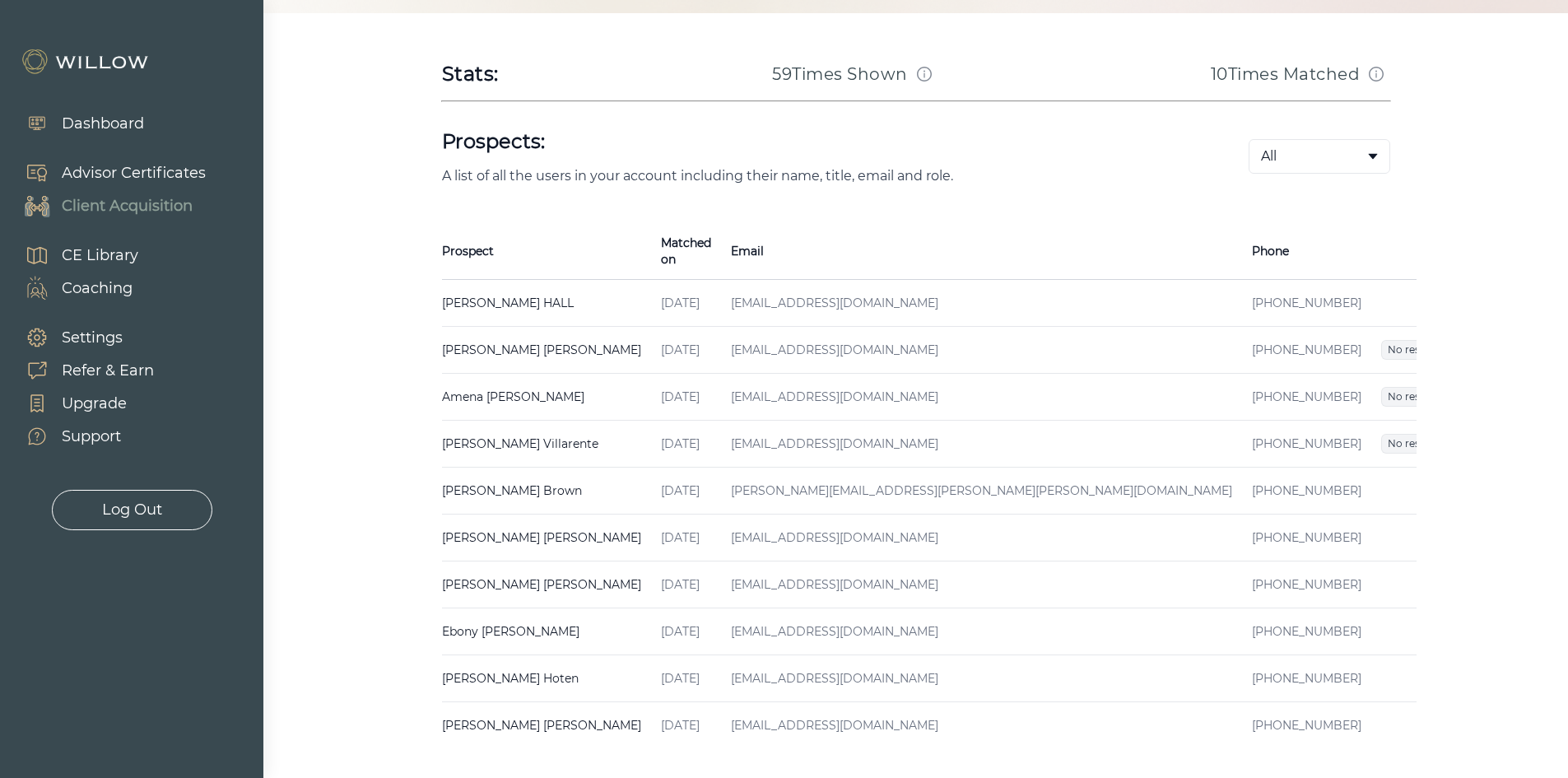
click at [1242, 468] on td "[PHONE_NUMBER]" at bounding box center [1306, 491] width 130 height 47
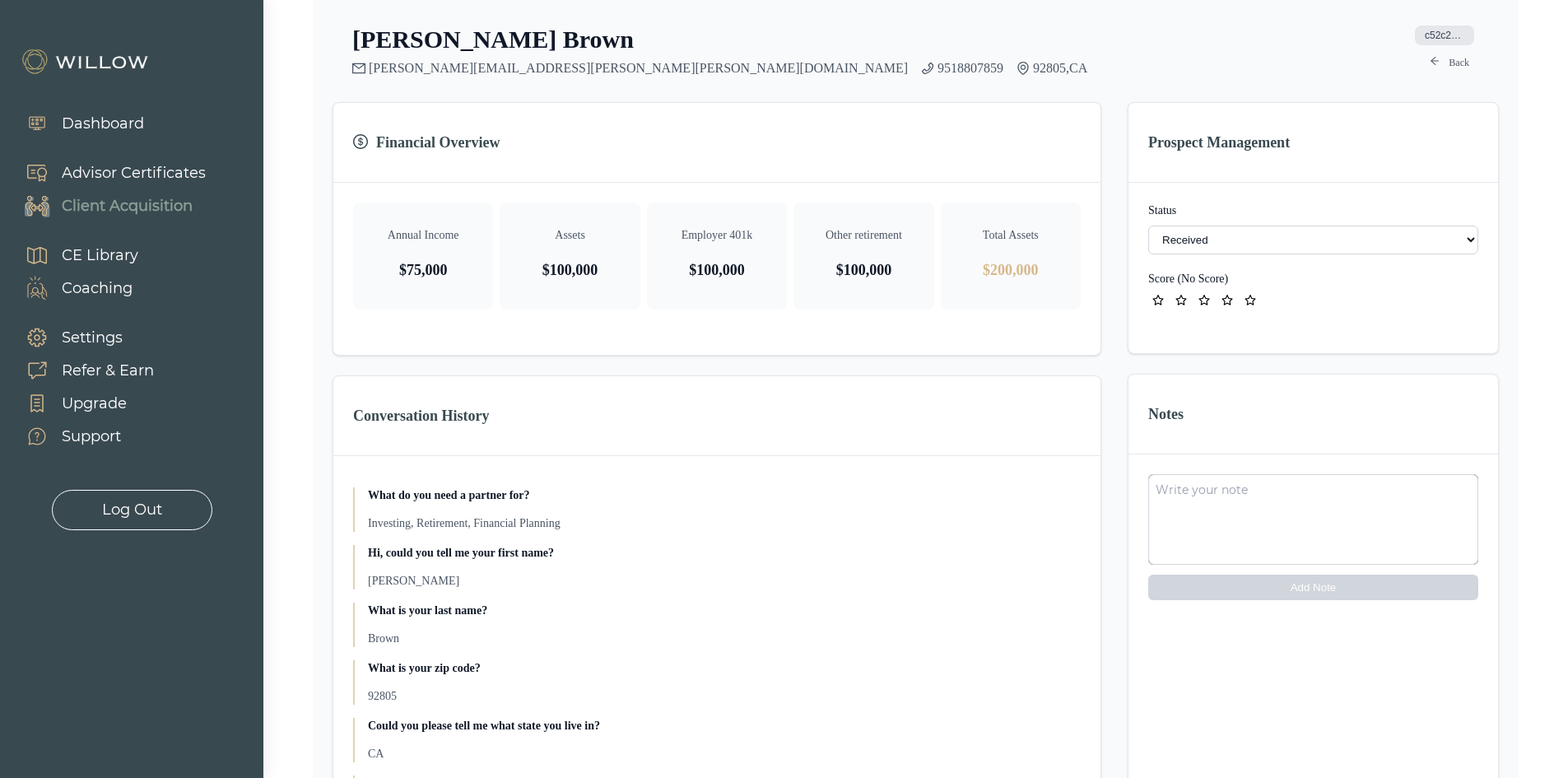
scroll to position [329, 0]
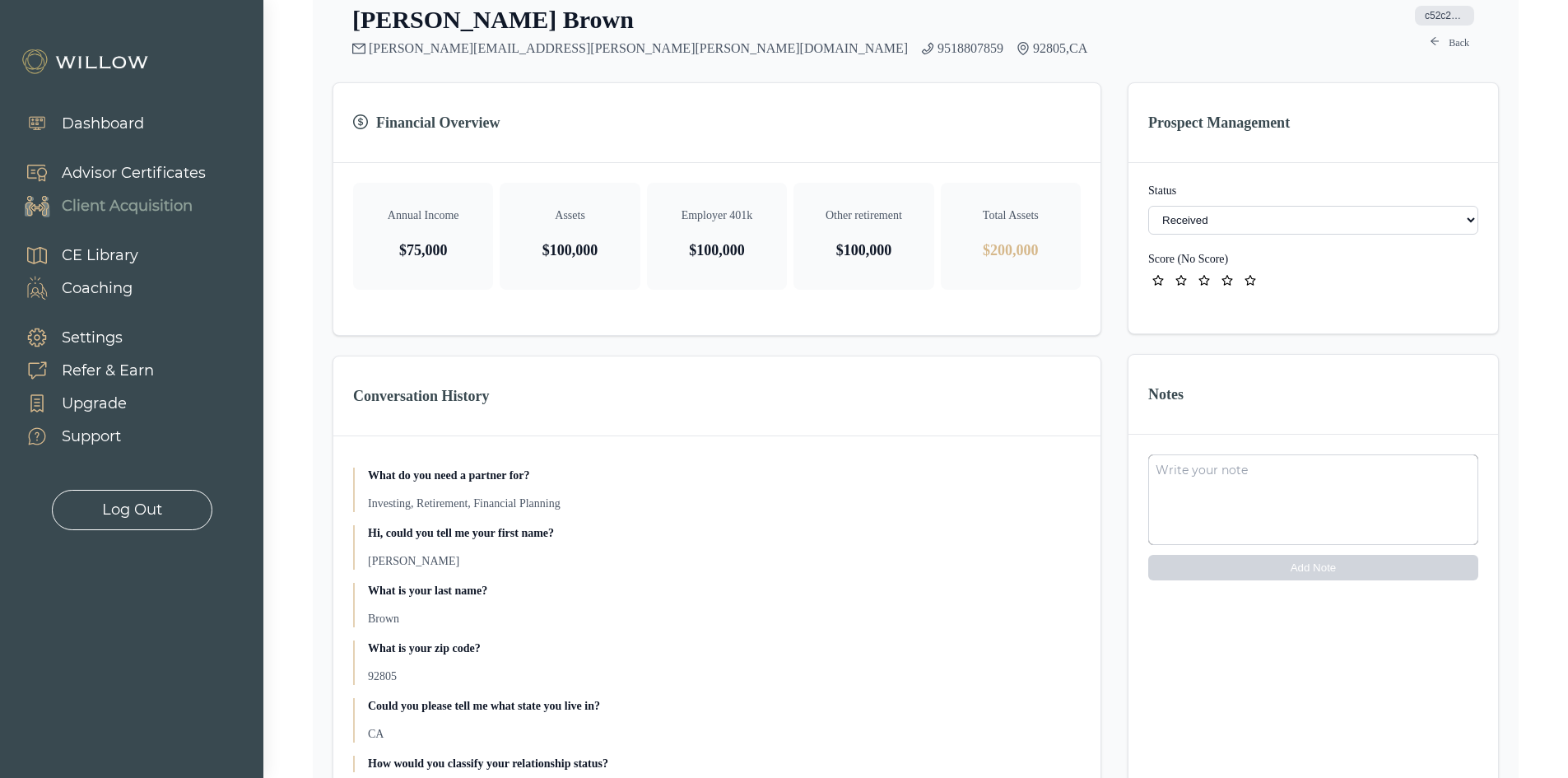
click at [1234, 225] on select "- Not ready to move forward No response received Received Won (Matched) Bad lea…" at bounding box center [1313, 219] width 330 height 29
select select "8"
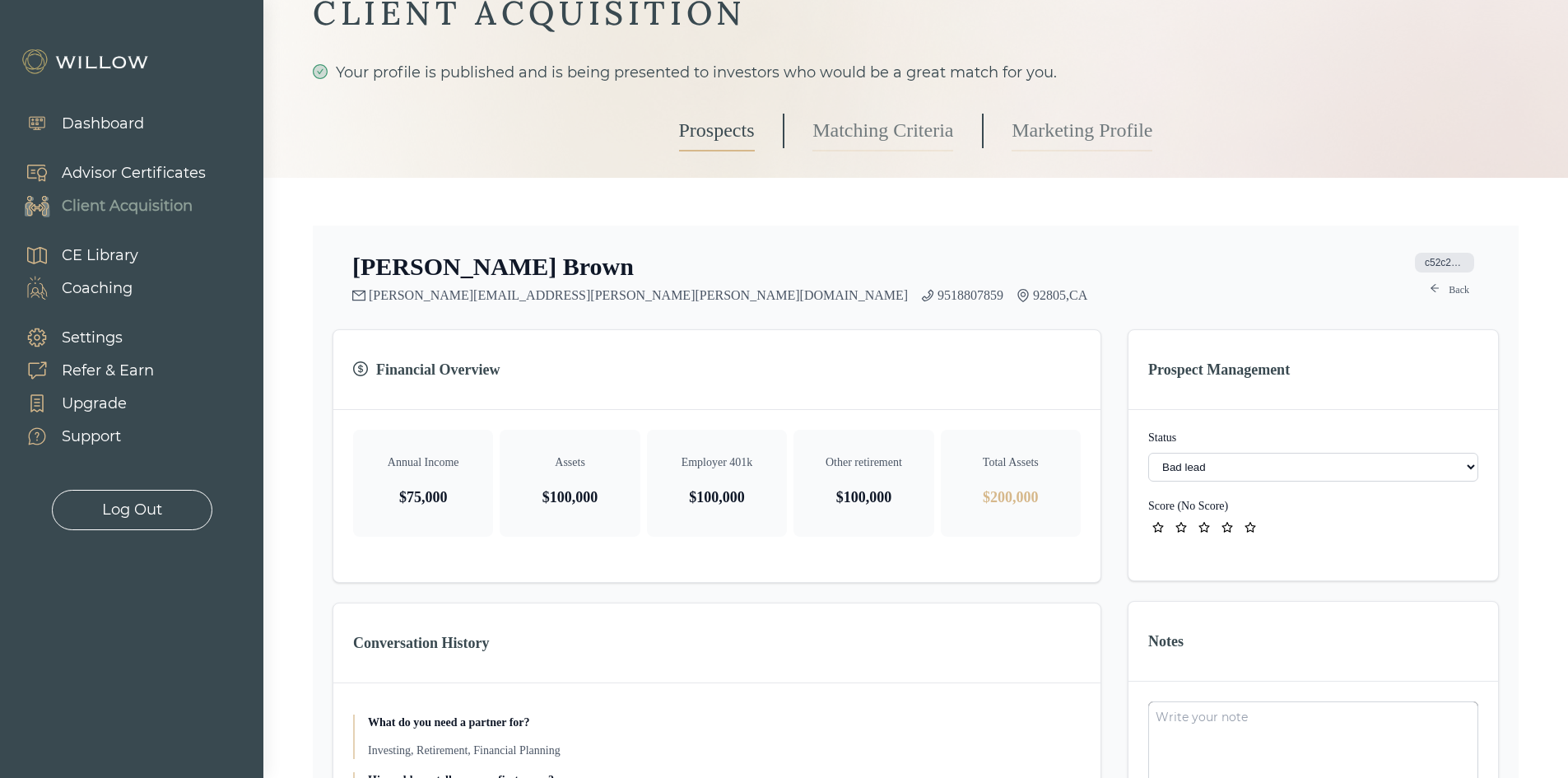
click at [681, 149] on link "Prospects" at bounding box center [717, 131] width 76 height 41
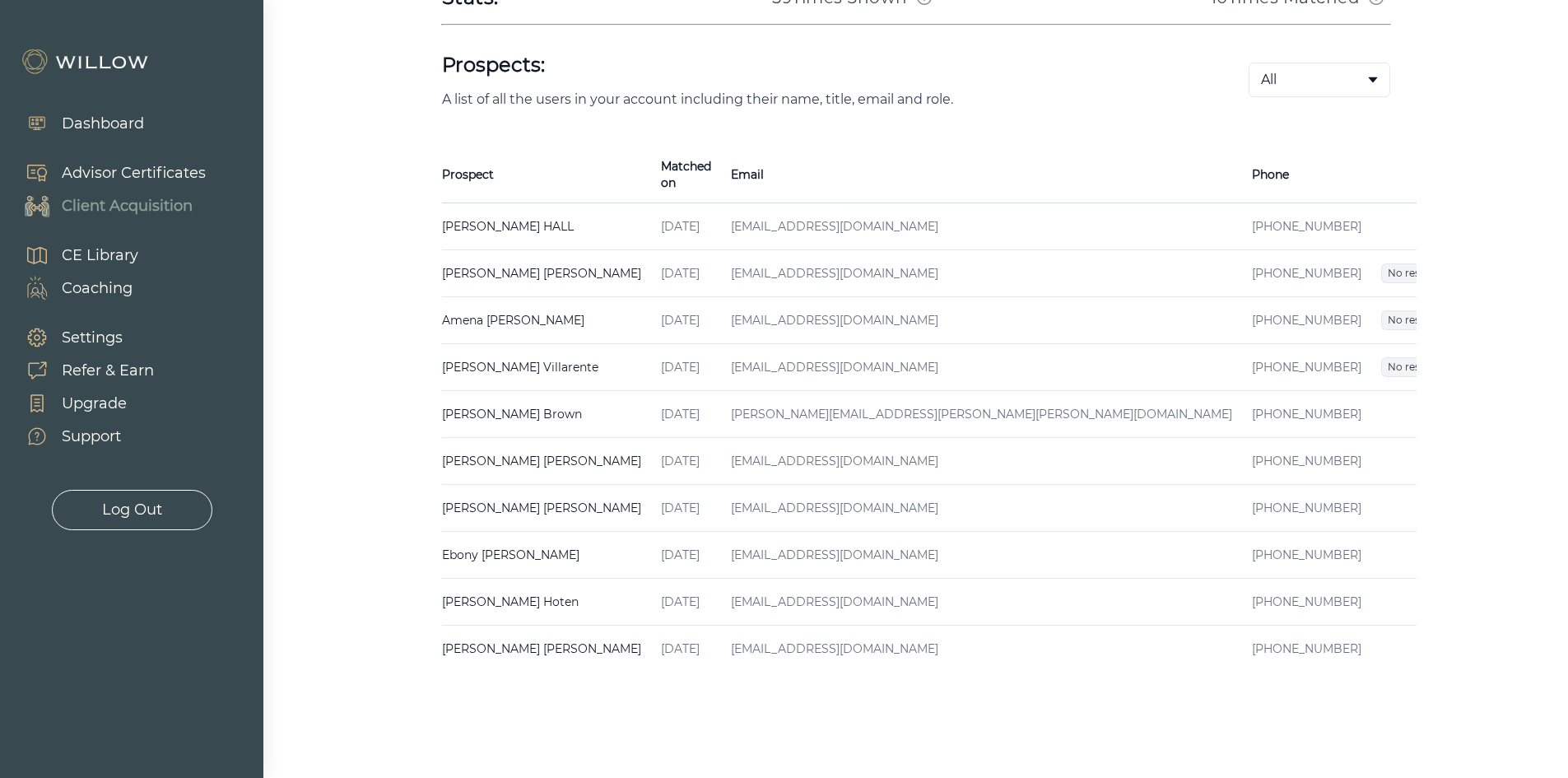
scroll to position [332, 0]
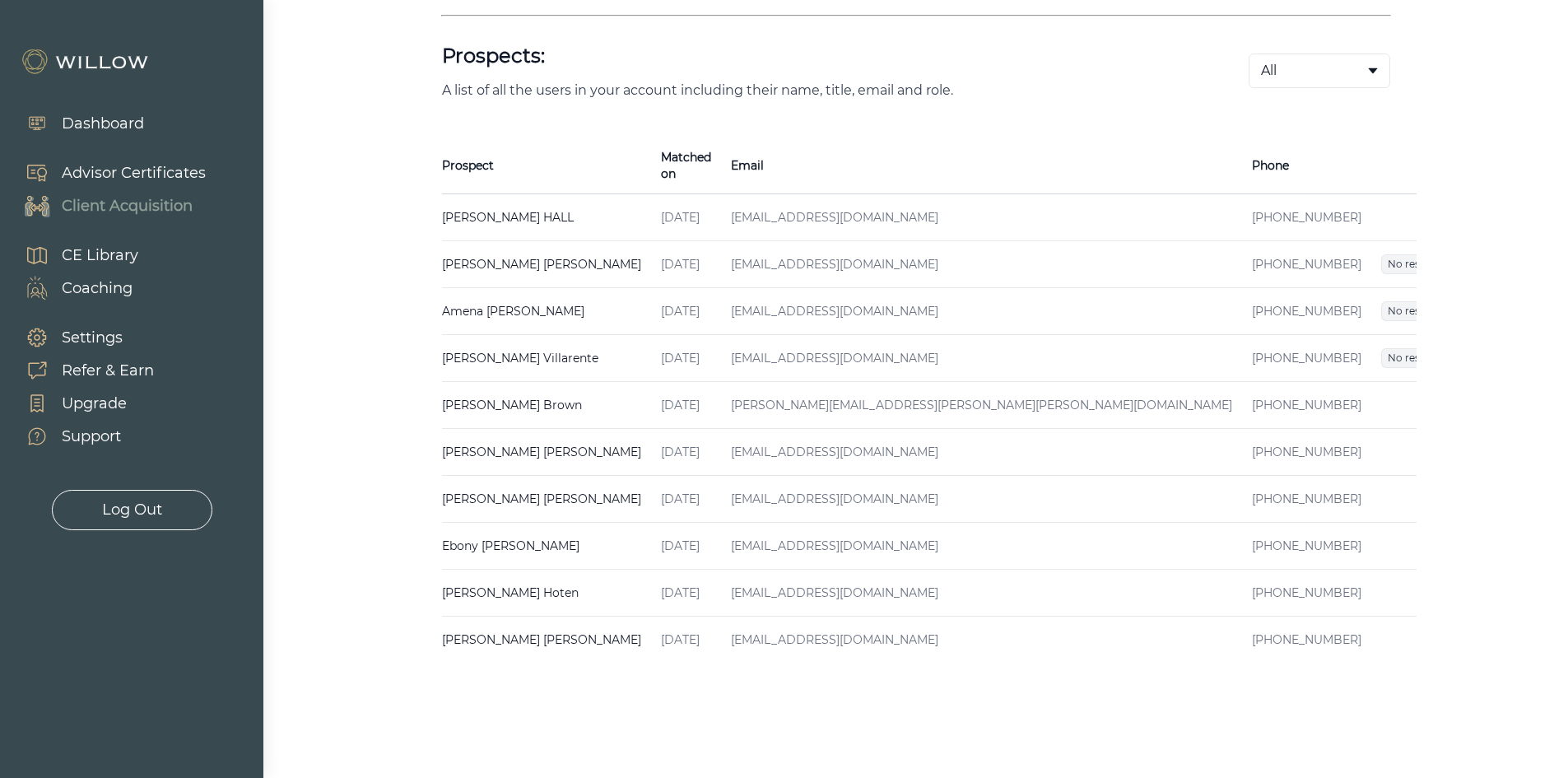
click at [1443, 442] on span "Received" at bounding box center [1472, 452] width 59 height 20
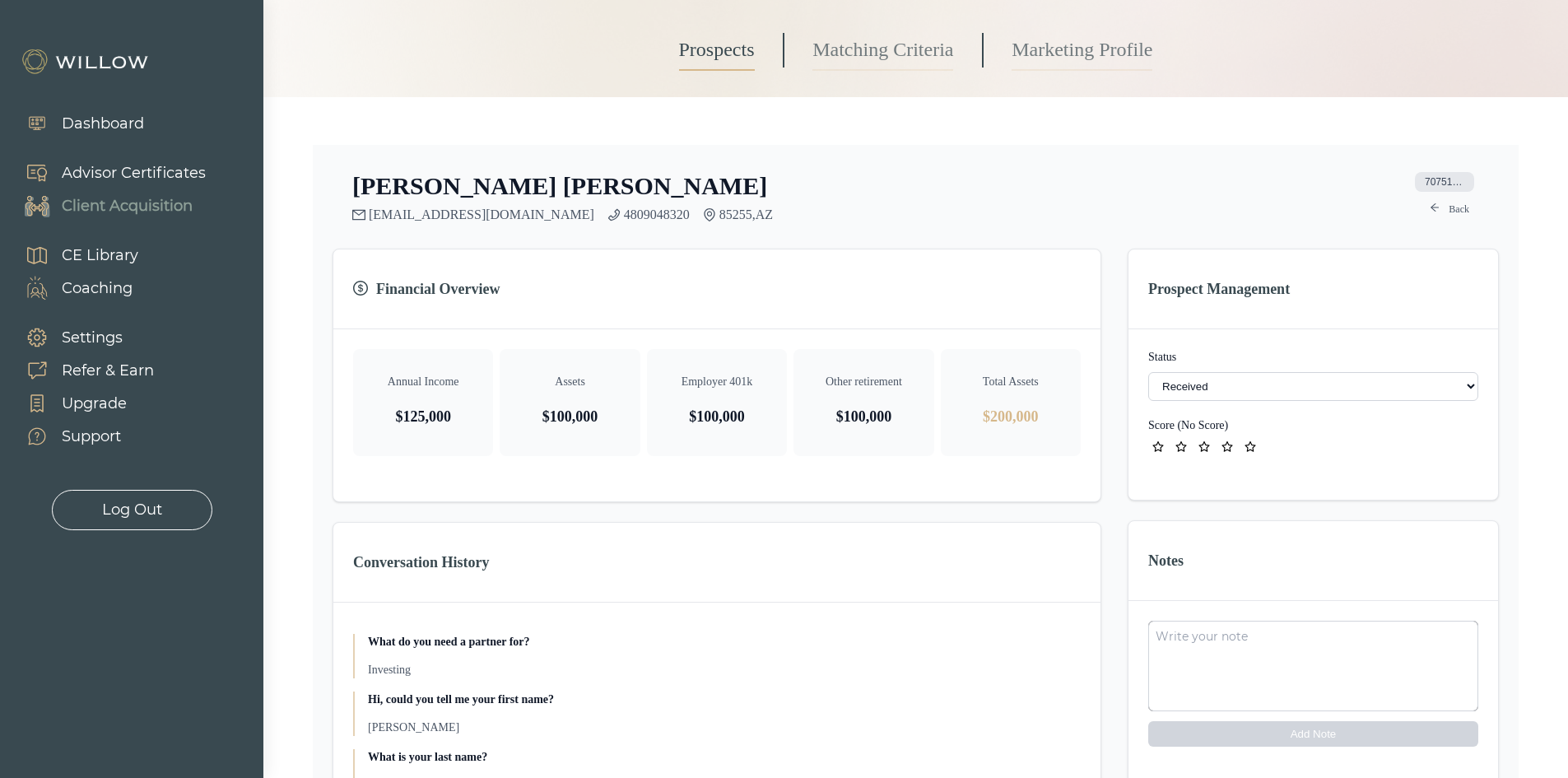
scroll to position [164, 0]
click at [1190, 389] on select "- Not ready to move forward No response received Received Won (Matched) Bad lea…" at bounding box center [1313, 384] width 330 height 29
select select "2"
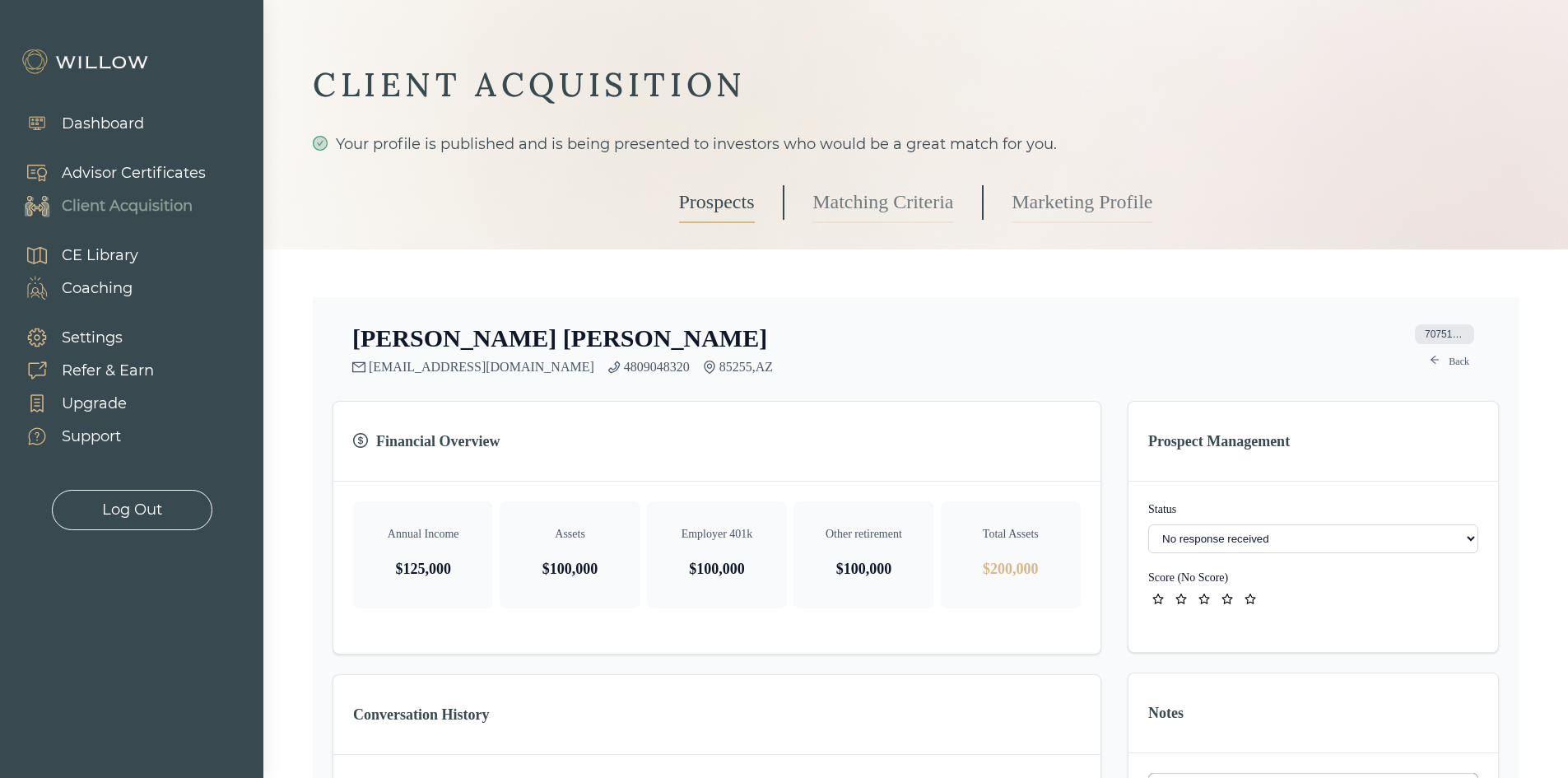
scroll to position [0, 0]
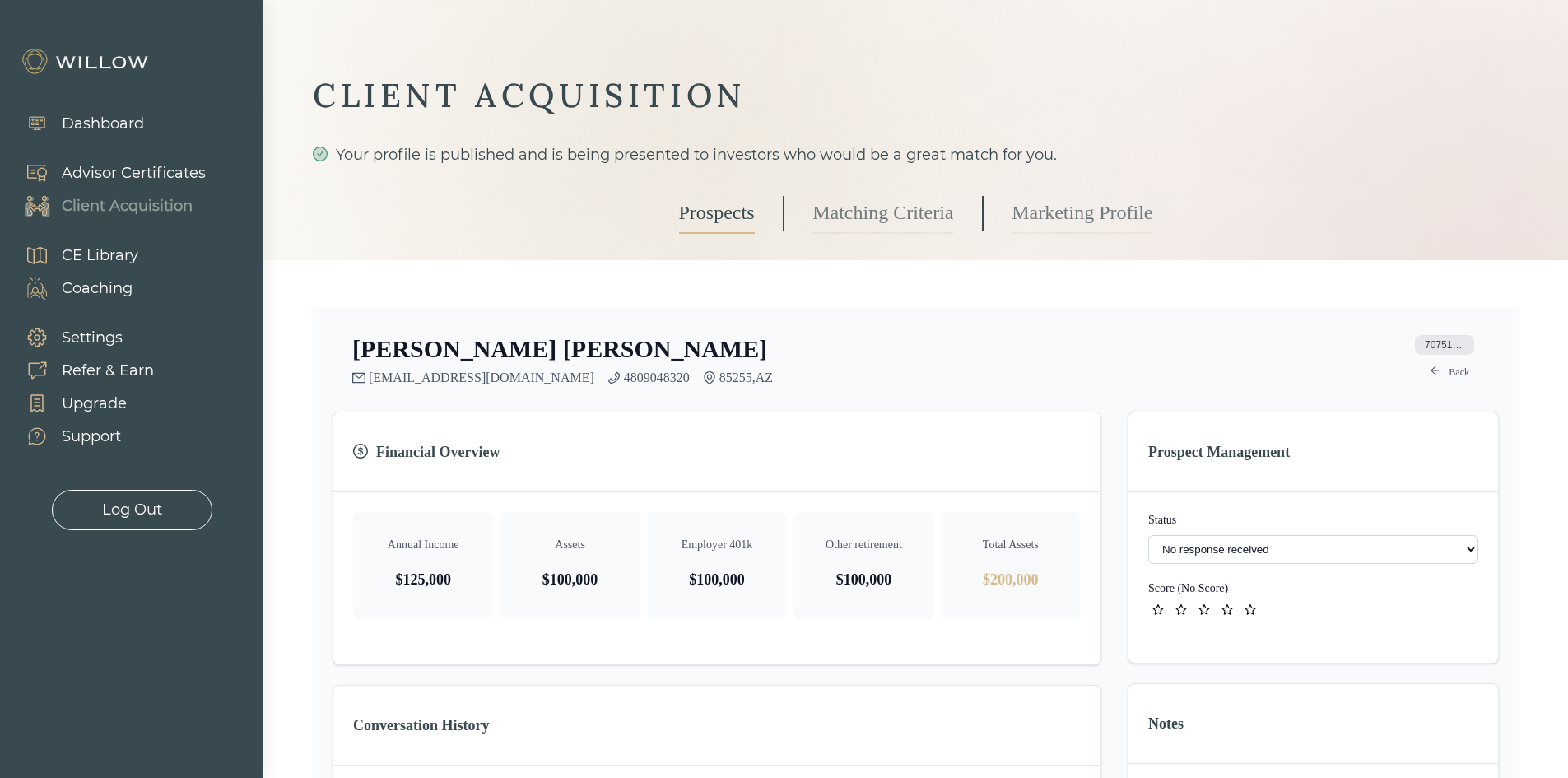
click at [682, 215] on link "Prospects" at bounding box center [717, 213] width 76 height 41
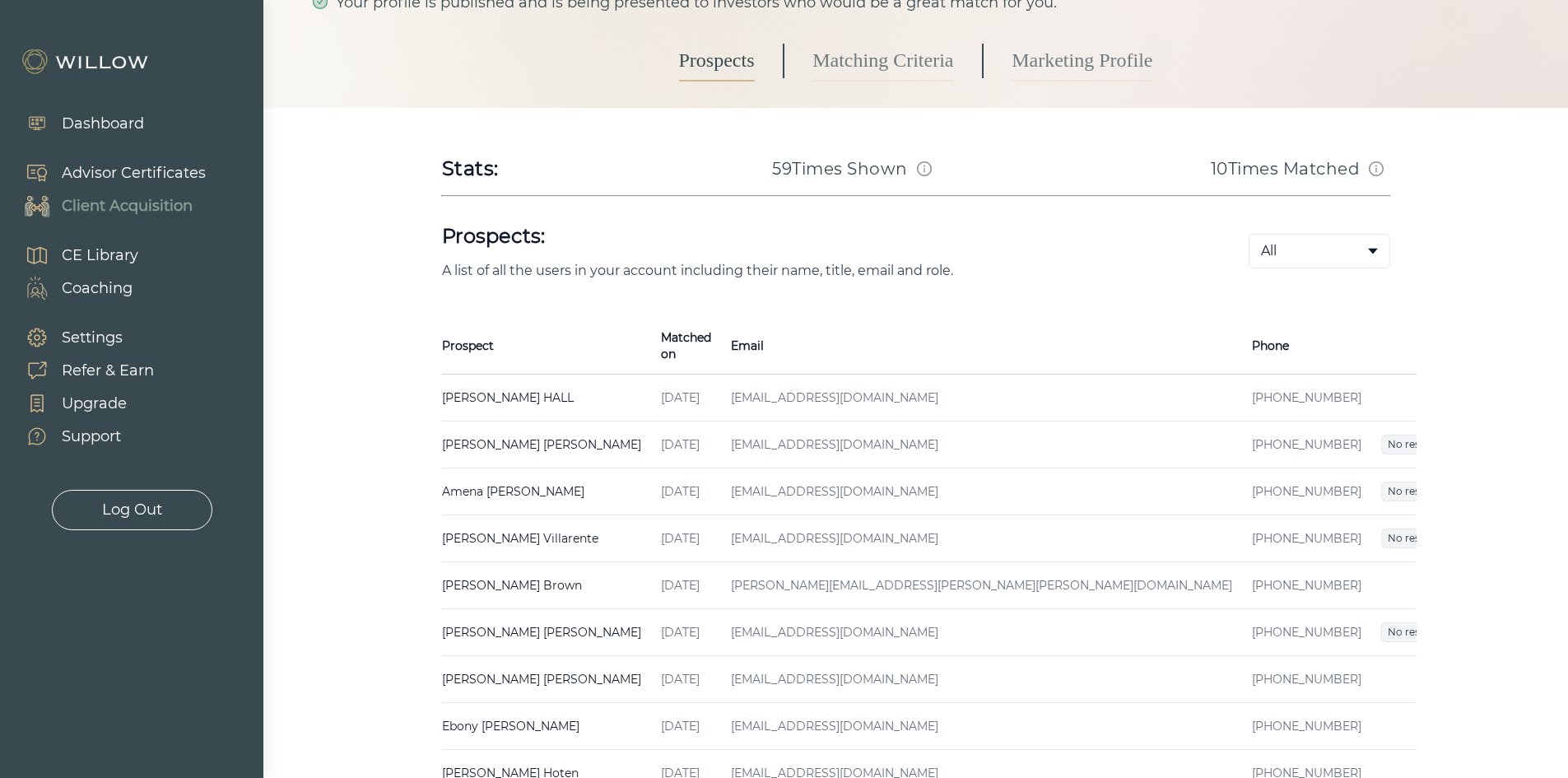
scroll to position [332, 0]
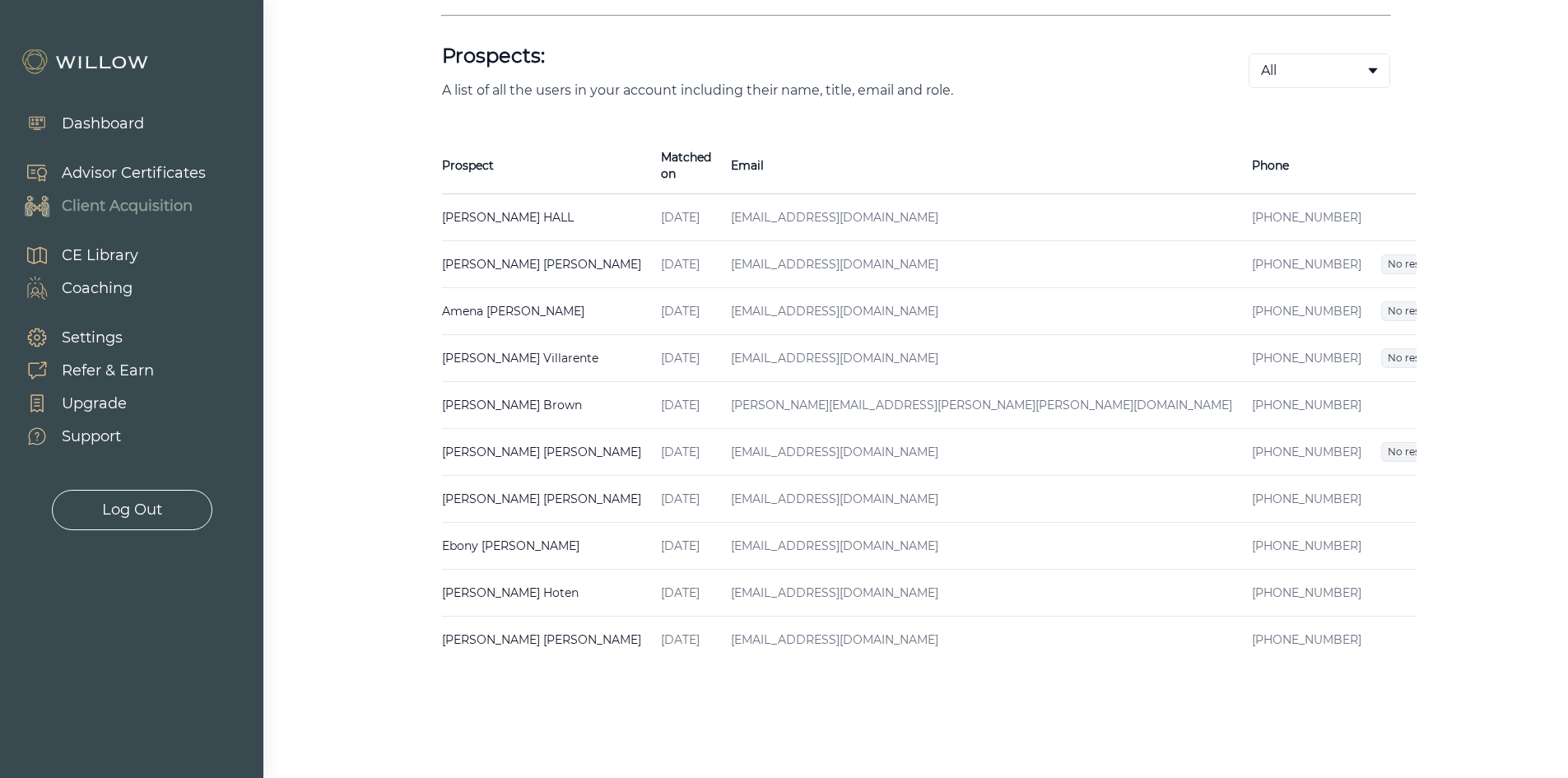
click at [1443, 488] on span "Received" at bounding box center [1472, 498] width 59 height 20
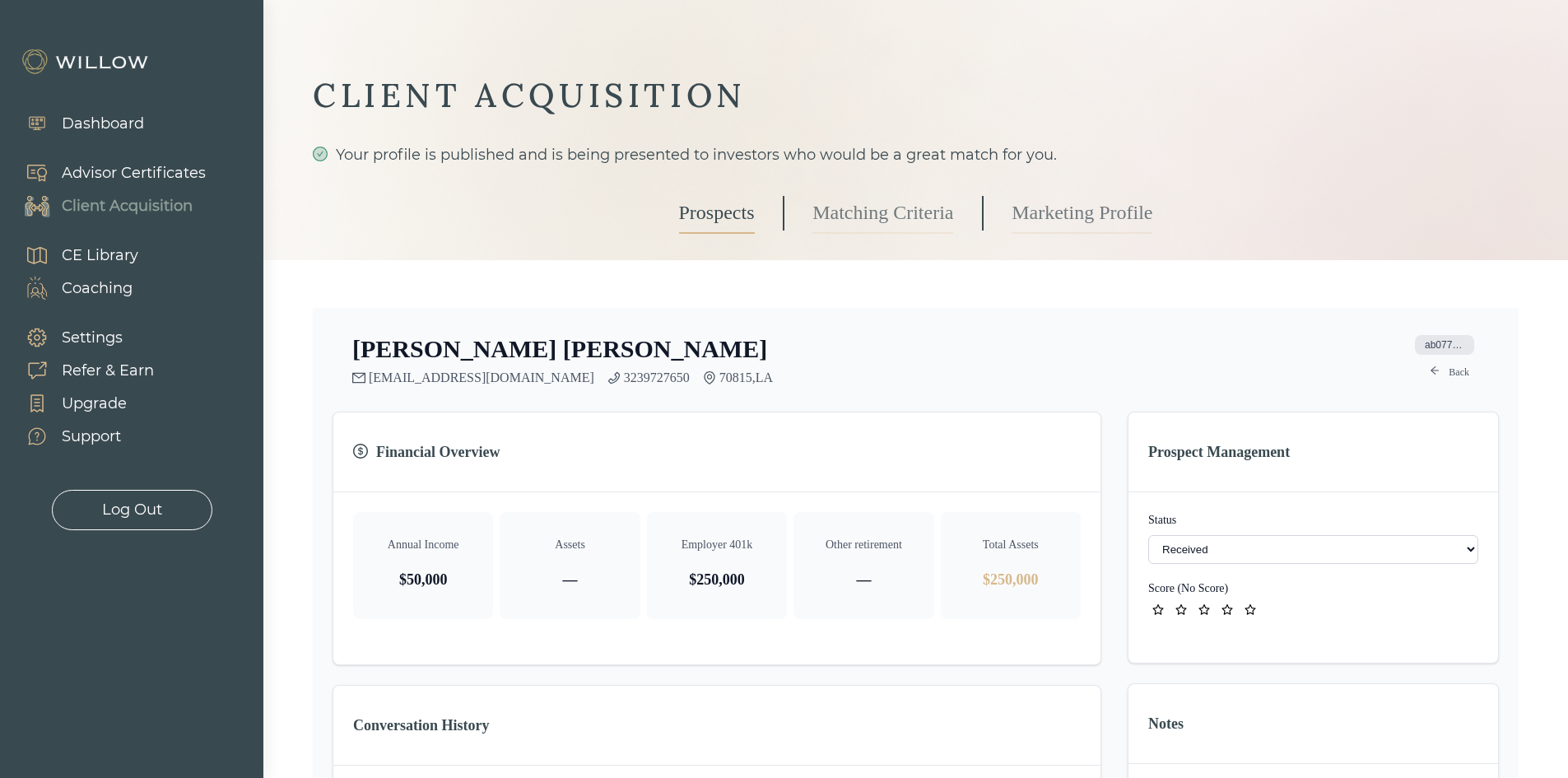
click at [1180, 556] on select "- Not ready to move forward No response received Received Won (Matched) Bad lea…" at bounding box center [1313, 549] width 330 height 29
select select "2"
click at [720, 215] on link "Prospects" at bounding box center [717, 213] width 76 height 41
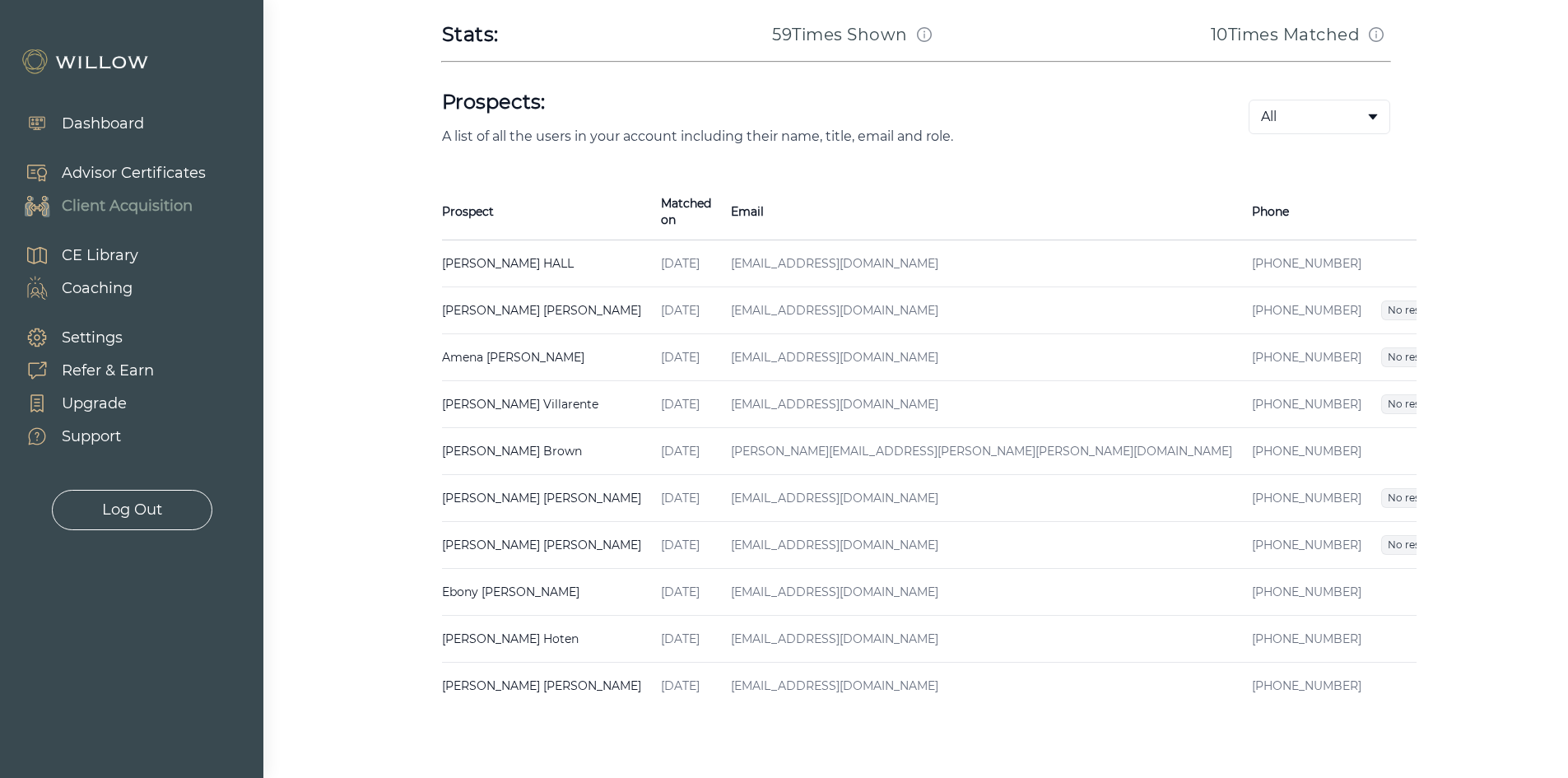
scroll to position [332, 0]
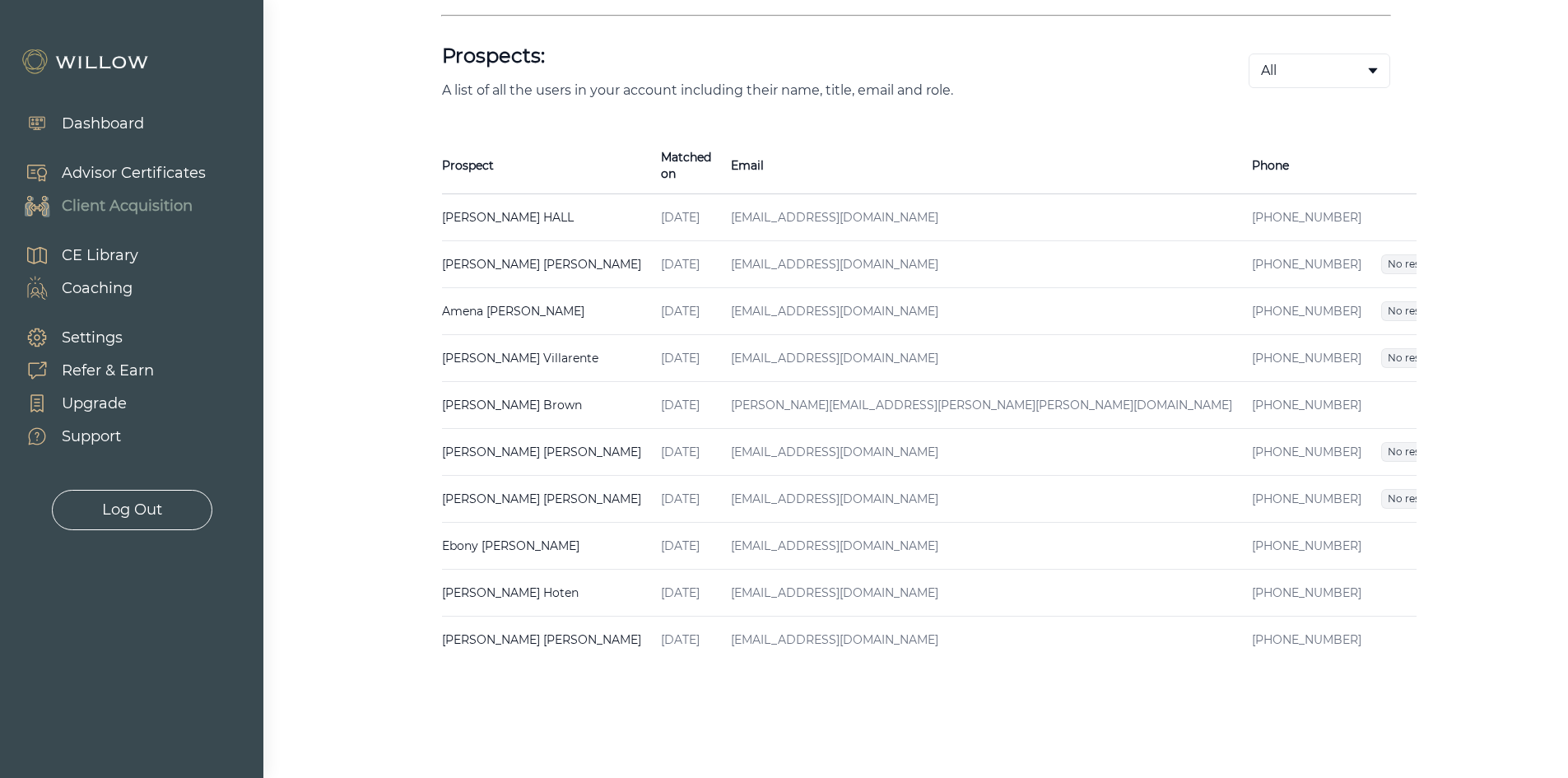
click at [1446, 395] on span "Bad lead" at bounding box center [1474, 405] width 56 height 20
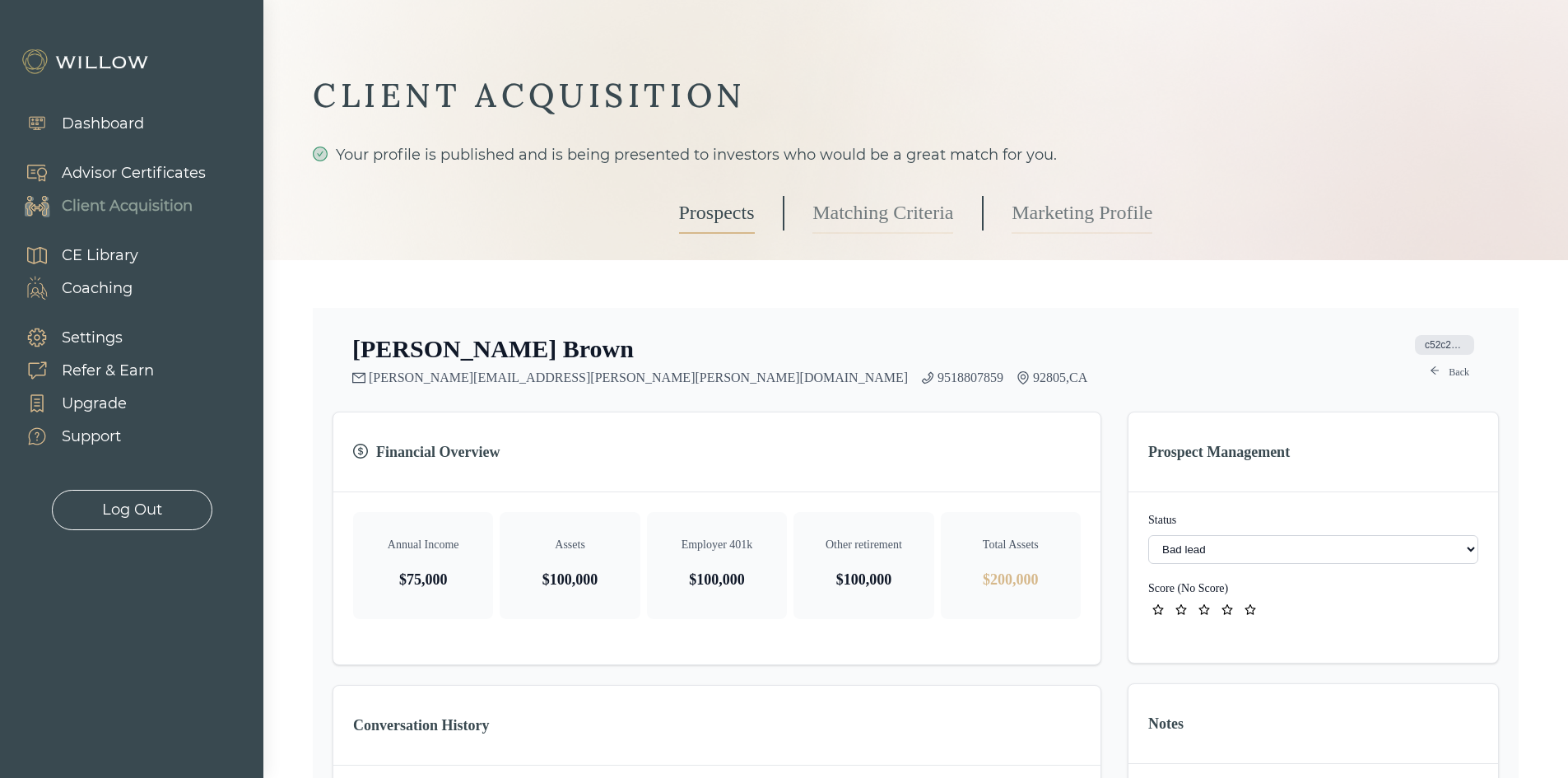
click at [1174, 563] on select "- Not ready to move forward No response received Received Won (Matched) Bad lea…" at bounding box center [1313, 549] width 330 height 29
select select "2"
click at [695, 213] on link "Prospects" at bounding box center [717, 213] width 76 height 41
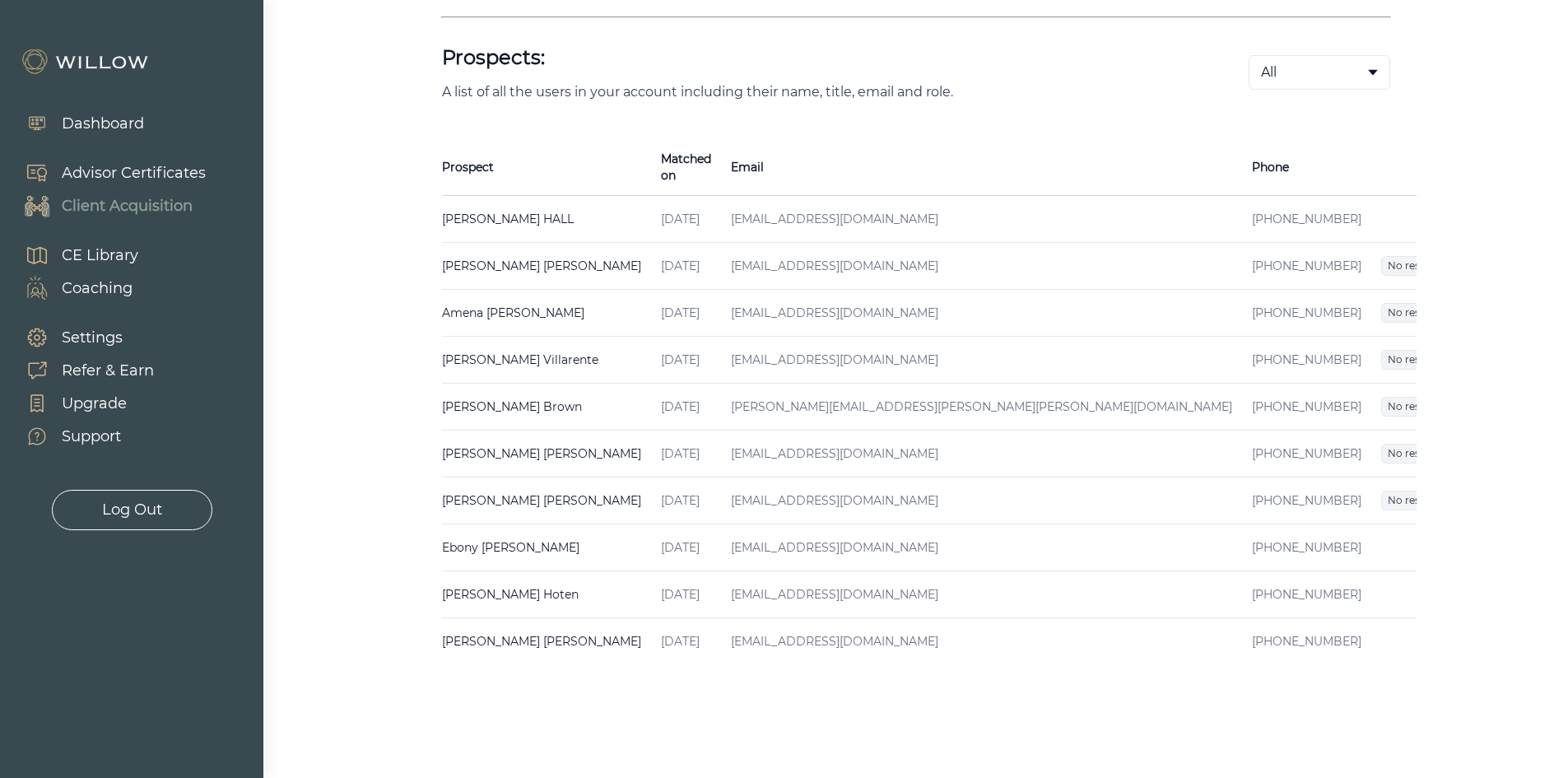
scroll to position [332, 0]
click at [1443, 535] on span "Received" at bounding box center [1472, 545] width 59 height 20
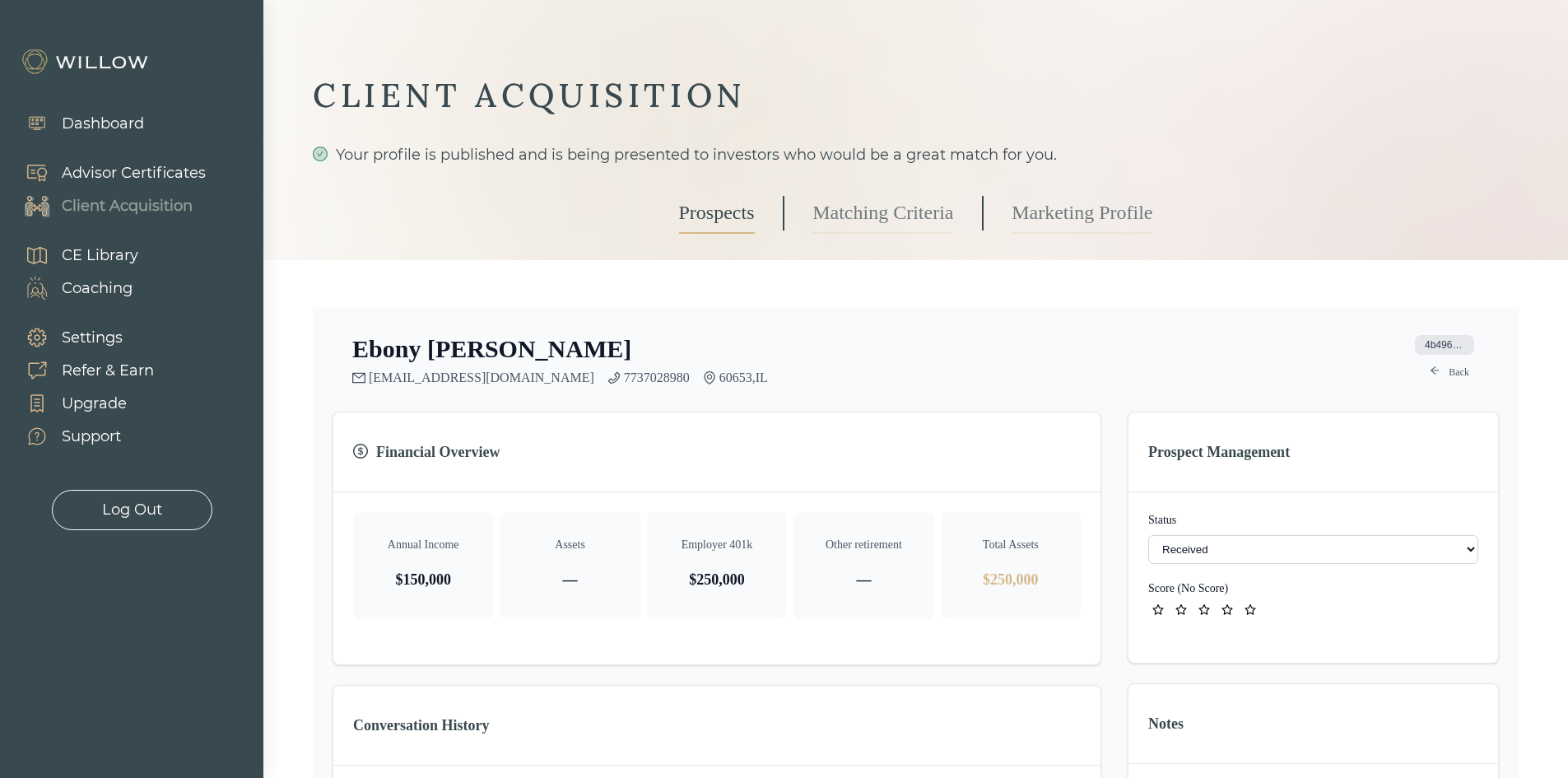
click at [1259, 562] on select "- Not ready to move forward No response received Received Won (Matched) Bad lea…" at bounding box center [1313, 549] width 330 height 29
select select "2"
click at [725, 212] on link "Prospects" at bounding box center [717, 213] width 76 height 41
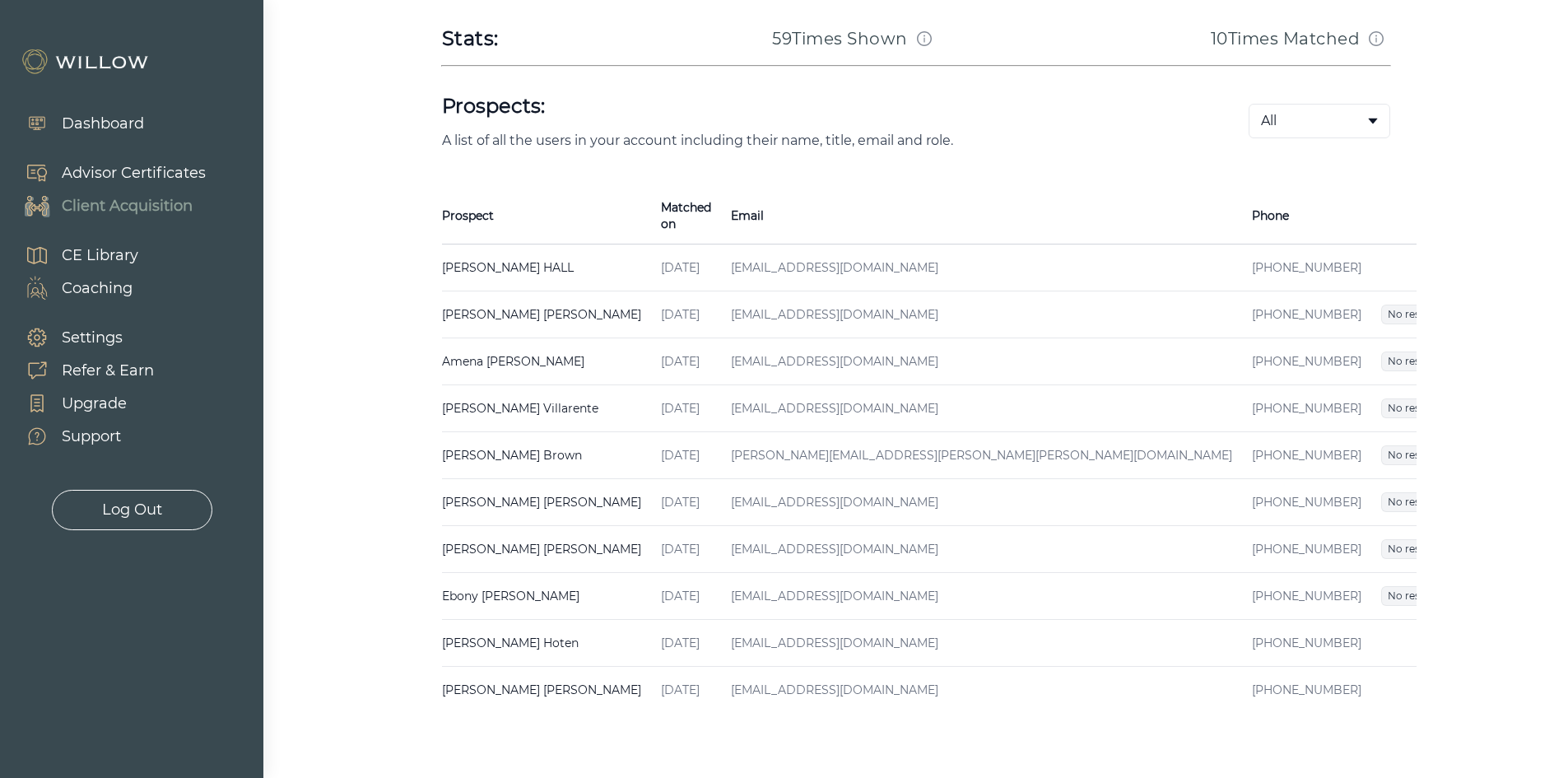
scroll to position [332, 0]
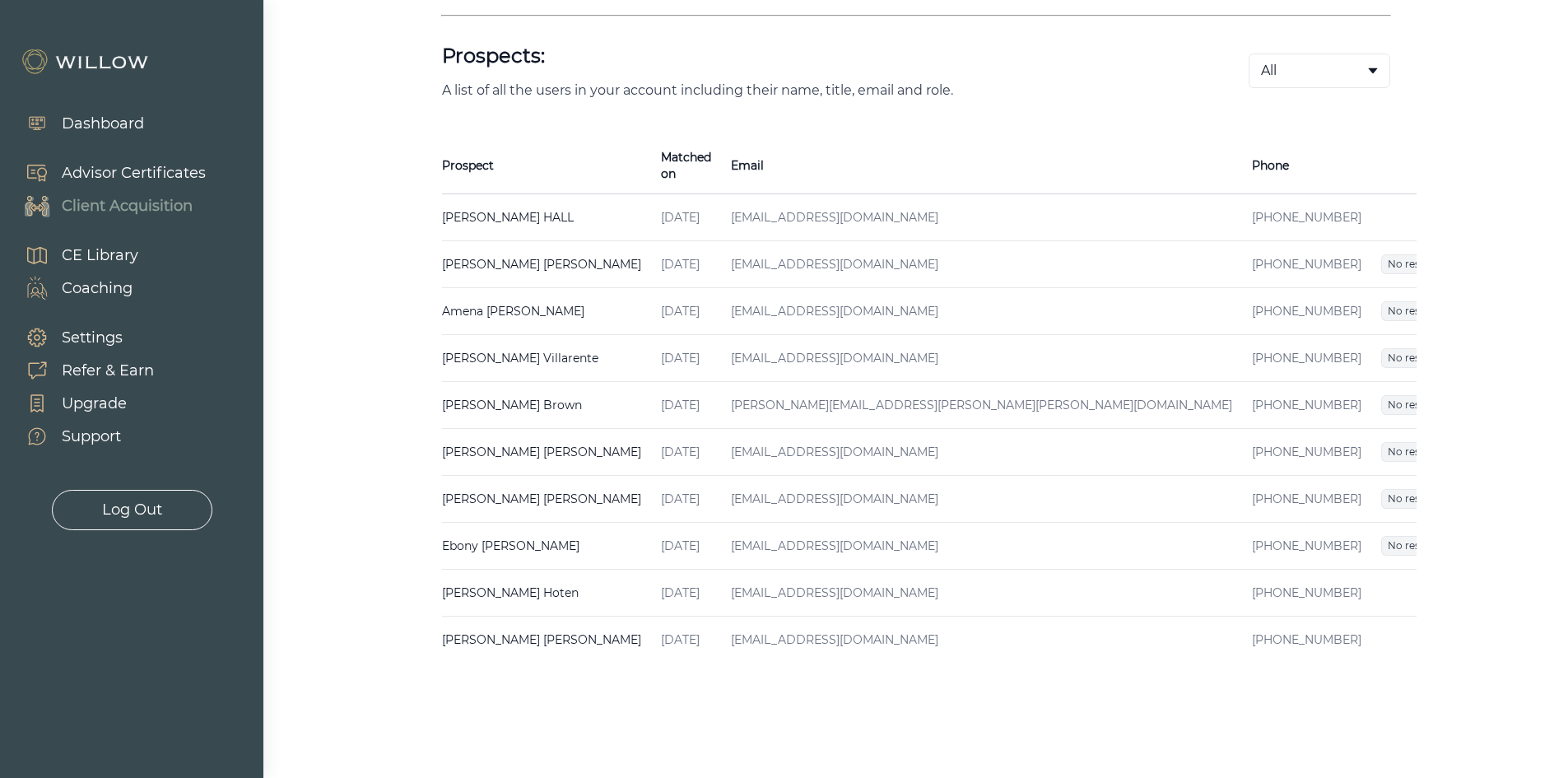
click at [1443, 582] on span "Received" at bounding box center [1472, 592] width 59 height 20
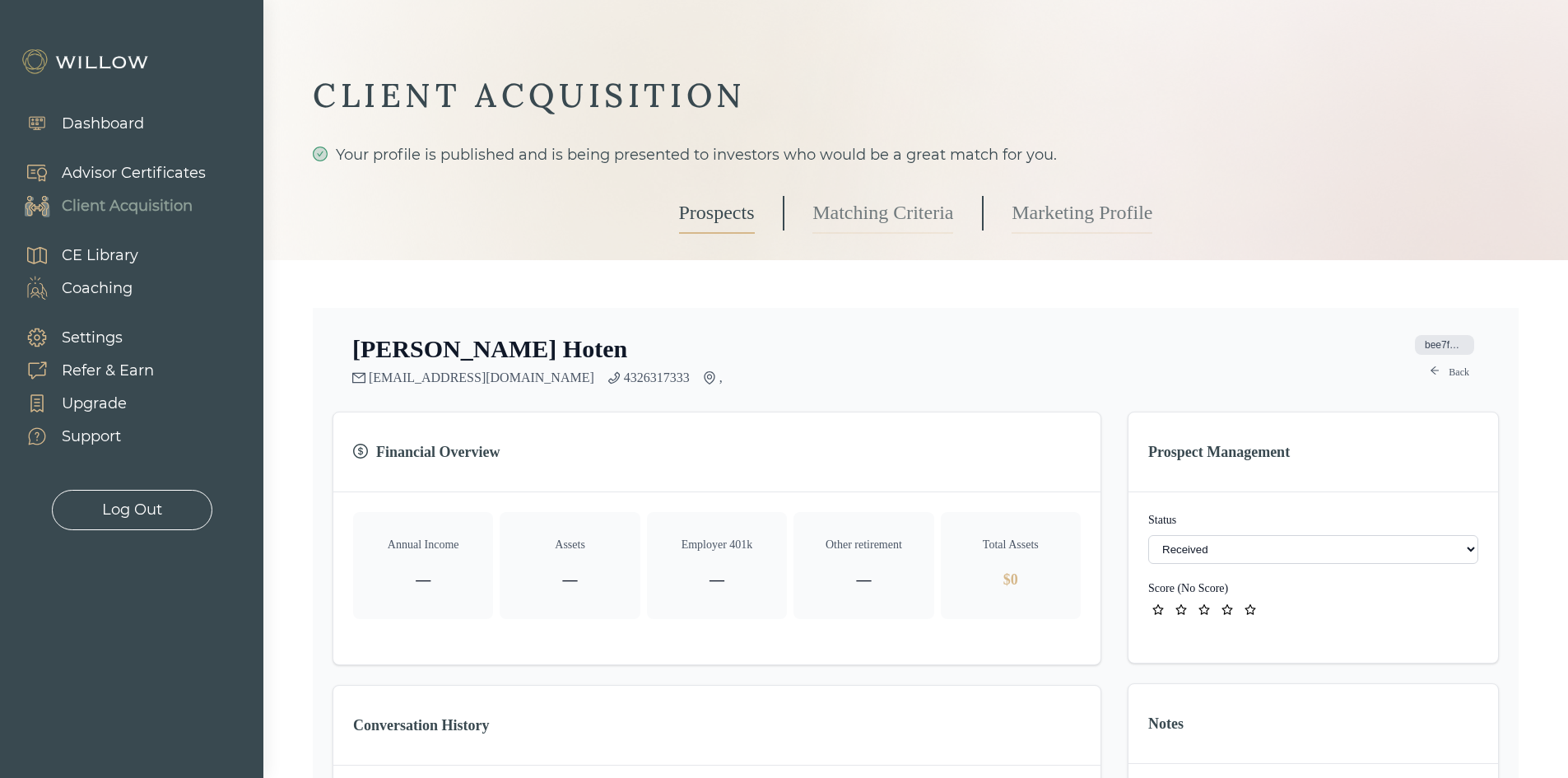
click at [1164, 540] on select "- Not ready to move forward No response received Received Won (Matched) Bad lea…" at bounding box center [1313, 549] width 330 height 29
select select "2"
click at [718, 220] on link "Prospects" at bounding box center [717, 213] width 76 height 41
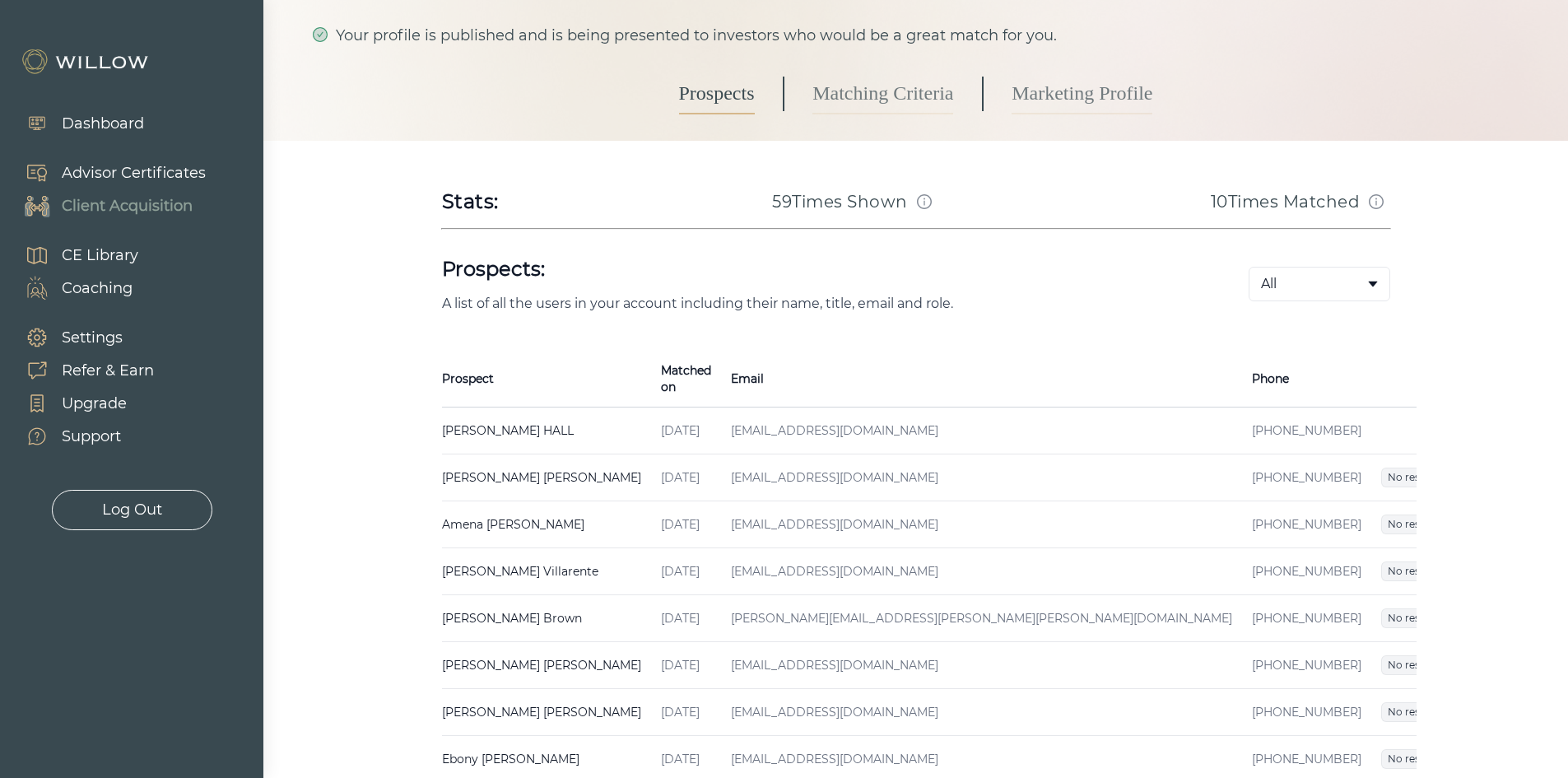
scroll to position [332, 0]
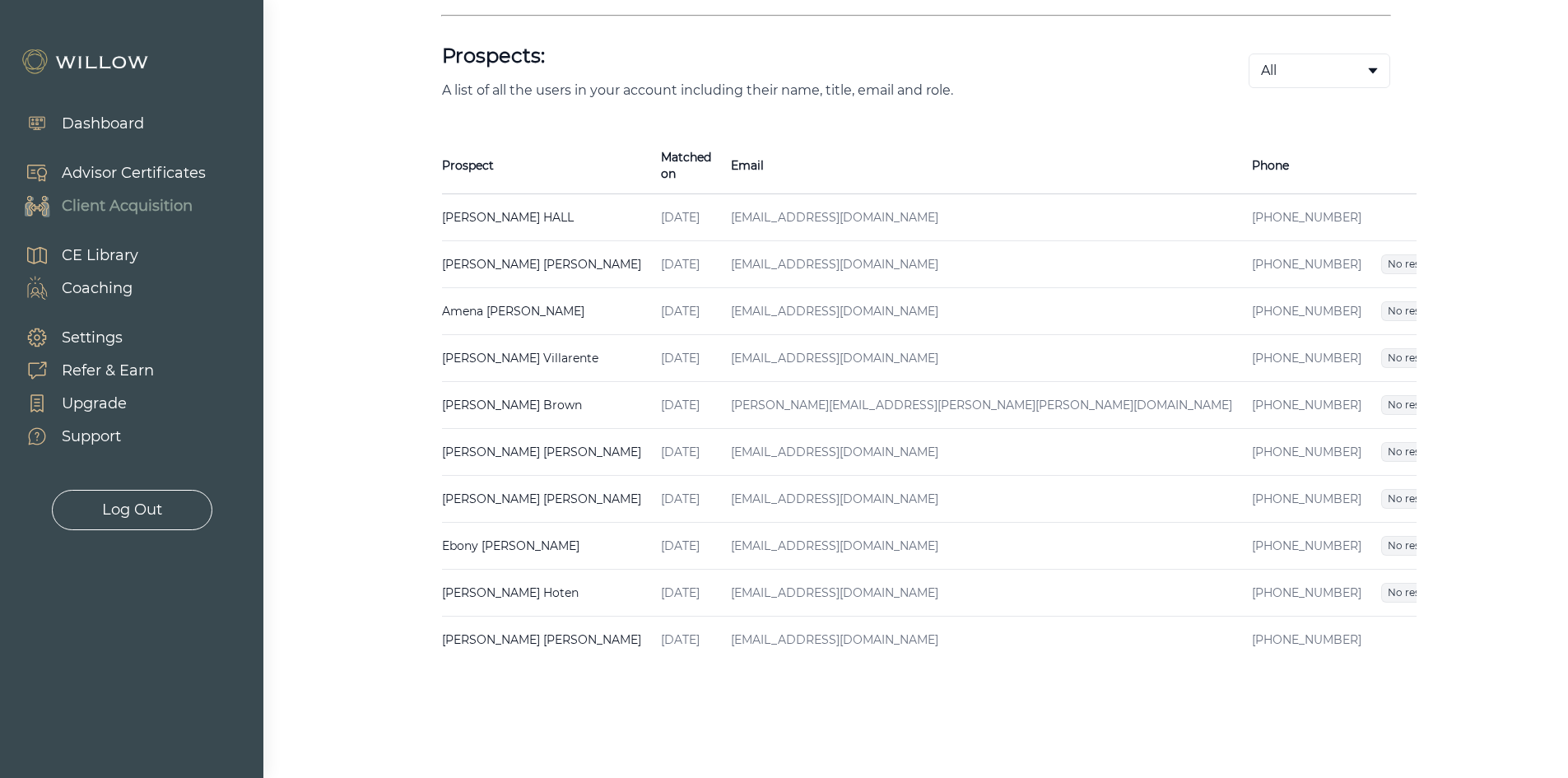
click at [1443, 629] on span "Received" at bounding box center [1472, 639] width 59 height 20
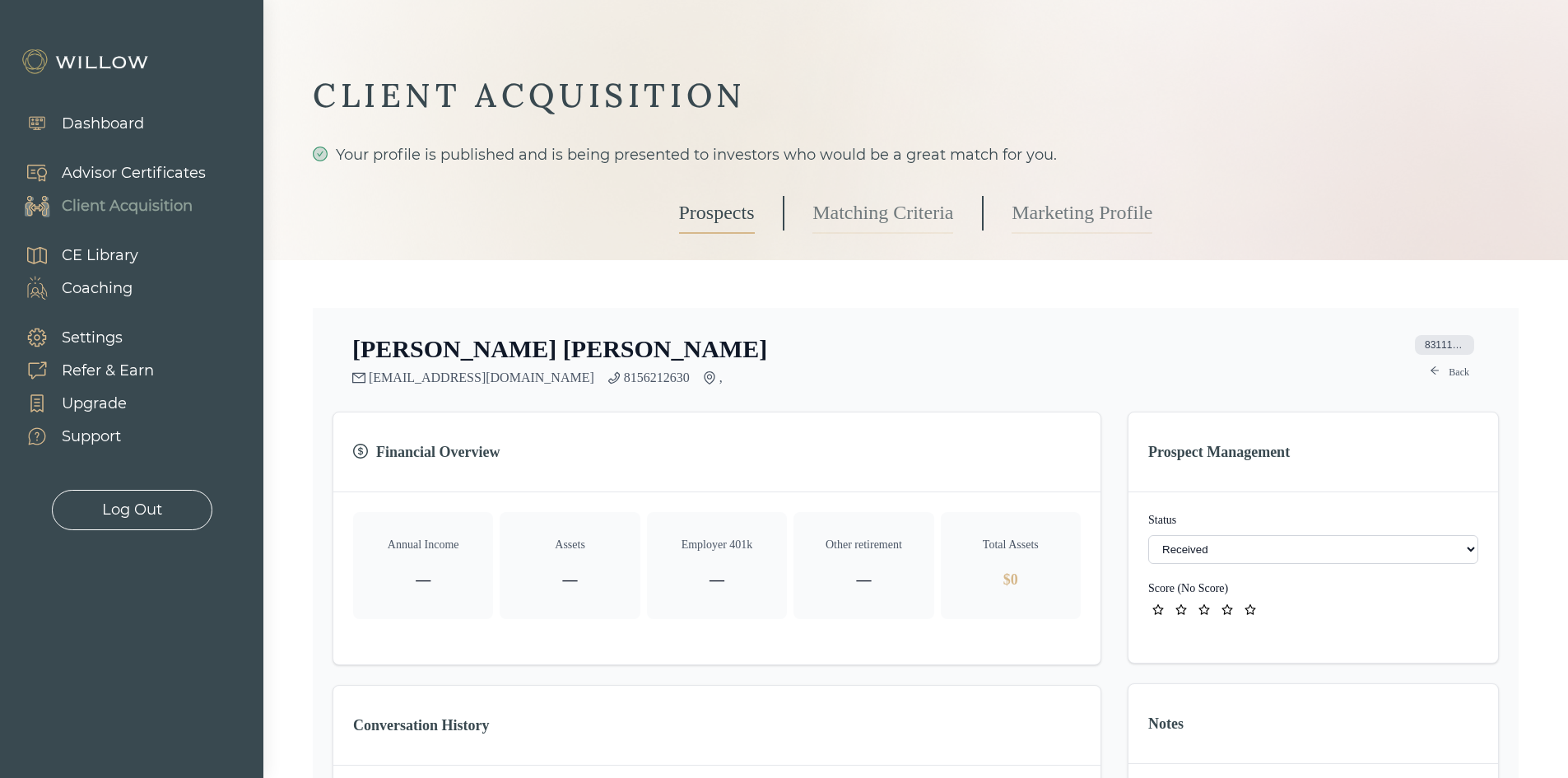
click at [1182, 555] on select "- Not ready to move forward No response received Received Won (Matched) Bad lea…" at bounding box center [1313, 549] width 330 height 29
select select "2"
click at [730, 224] on link "Prospects" at bounding box center [717, 213] width 76 height 41
